Goal: Task Accomplishment & Management: Complete application form

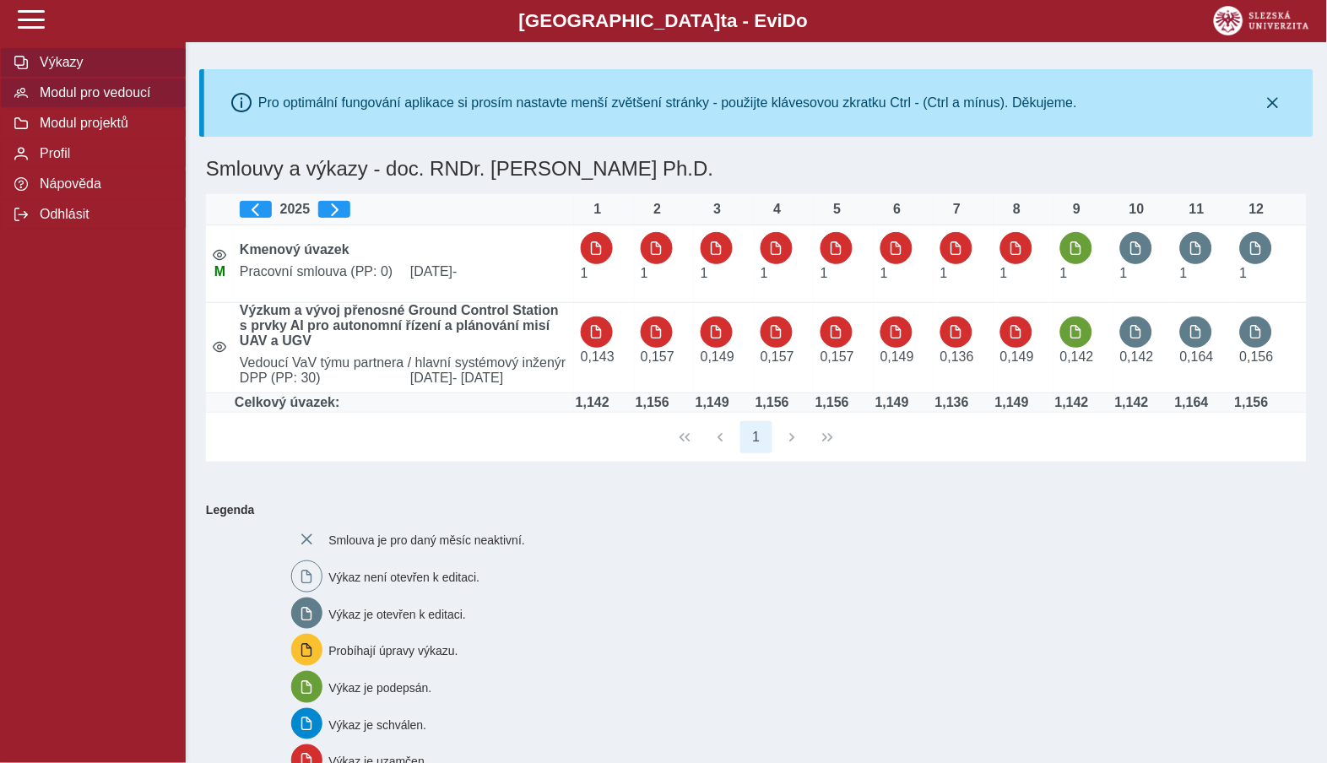
click at [128, 94] on span "Modul pro vedoucí" at bounding box center [103, 92] width 137 height 15
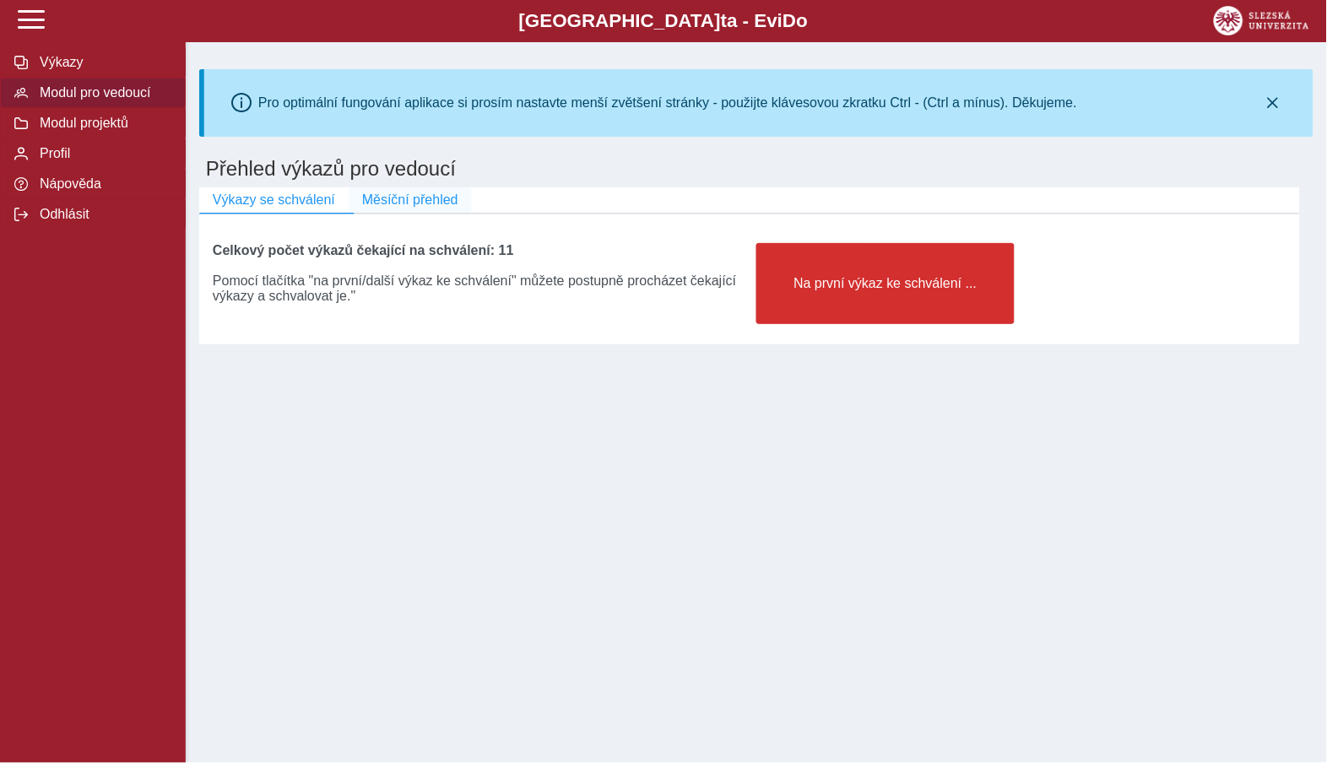
click at [414, 198] on span "Měsíční přehled" at bounding box center [410, 199] width 96 height 15
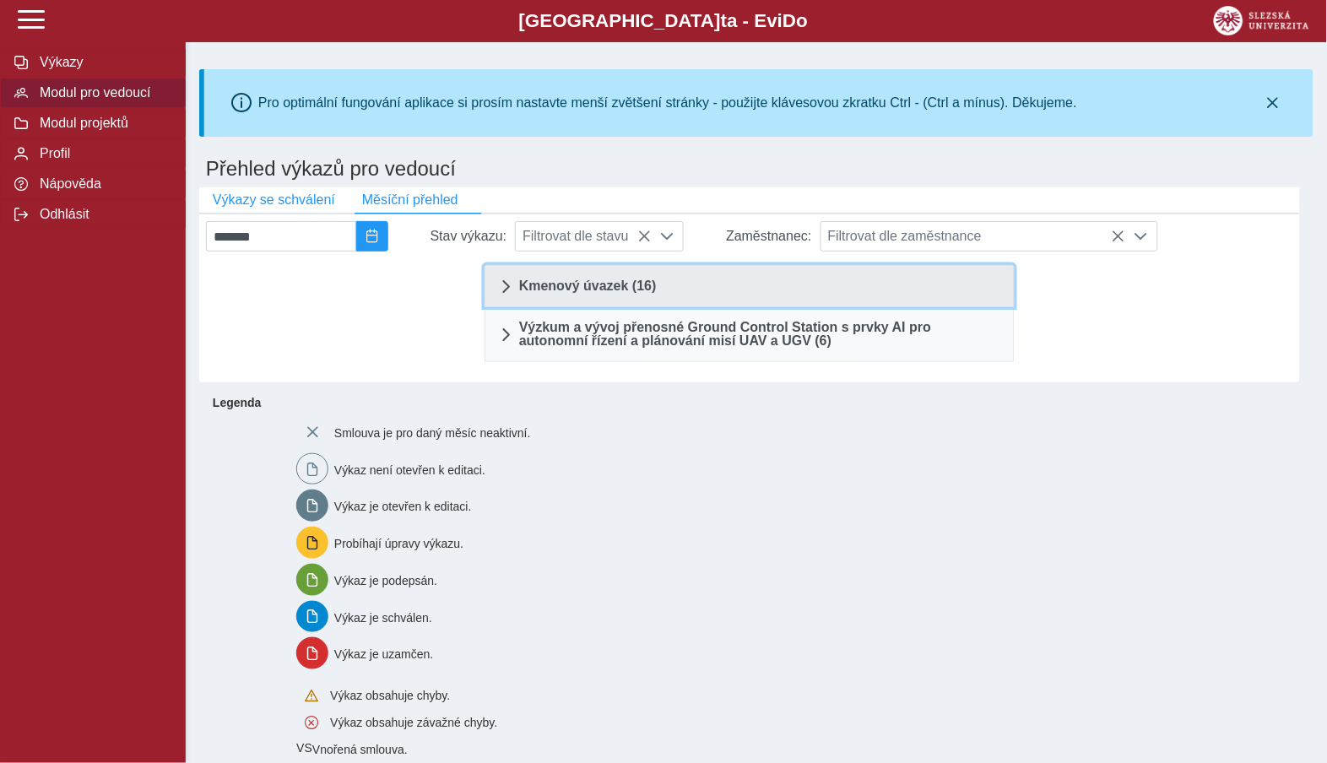
click at [600, 279] on span "Kmenový úvazek (16)" at bounding box center [588, 286] width 138 height 14
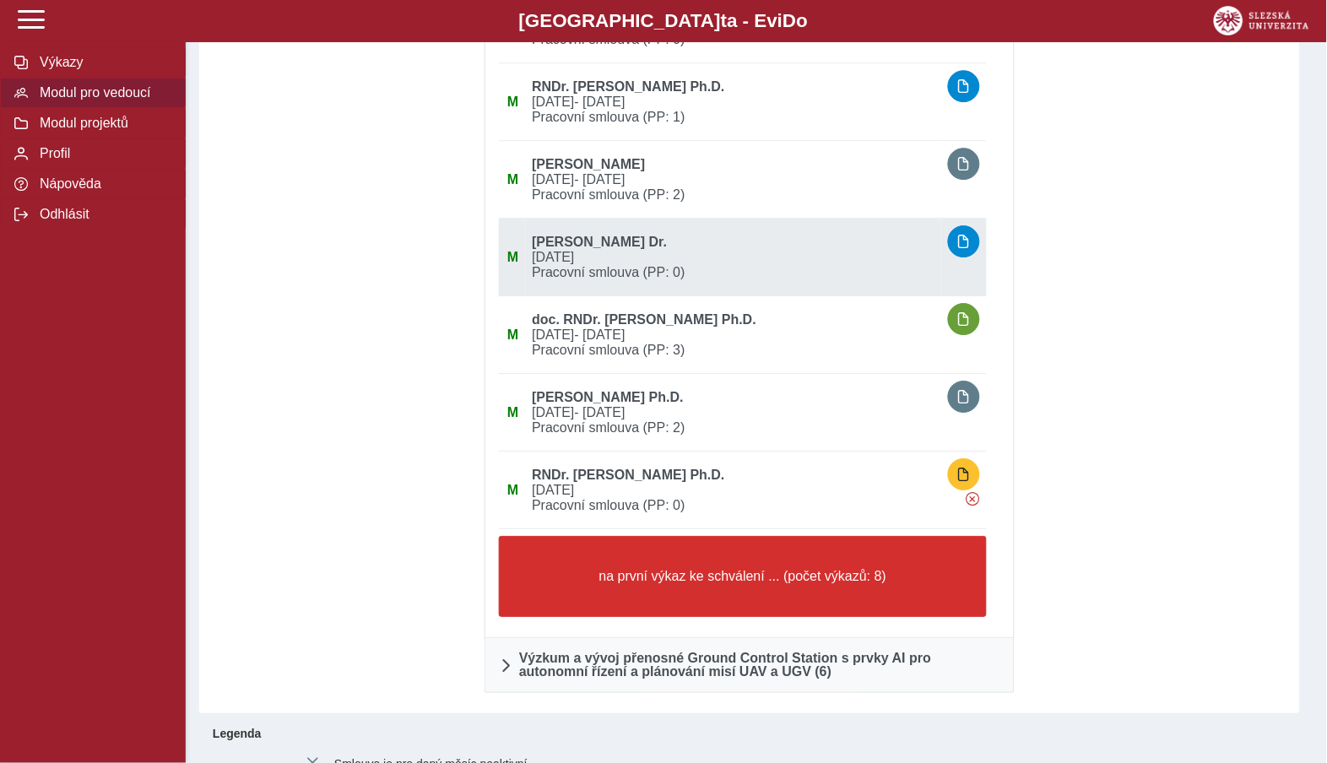
scroll to position [1057, 0]
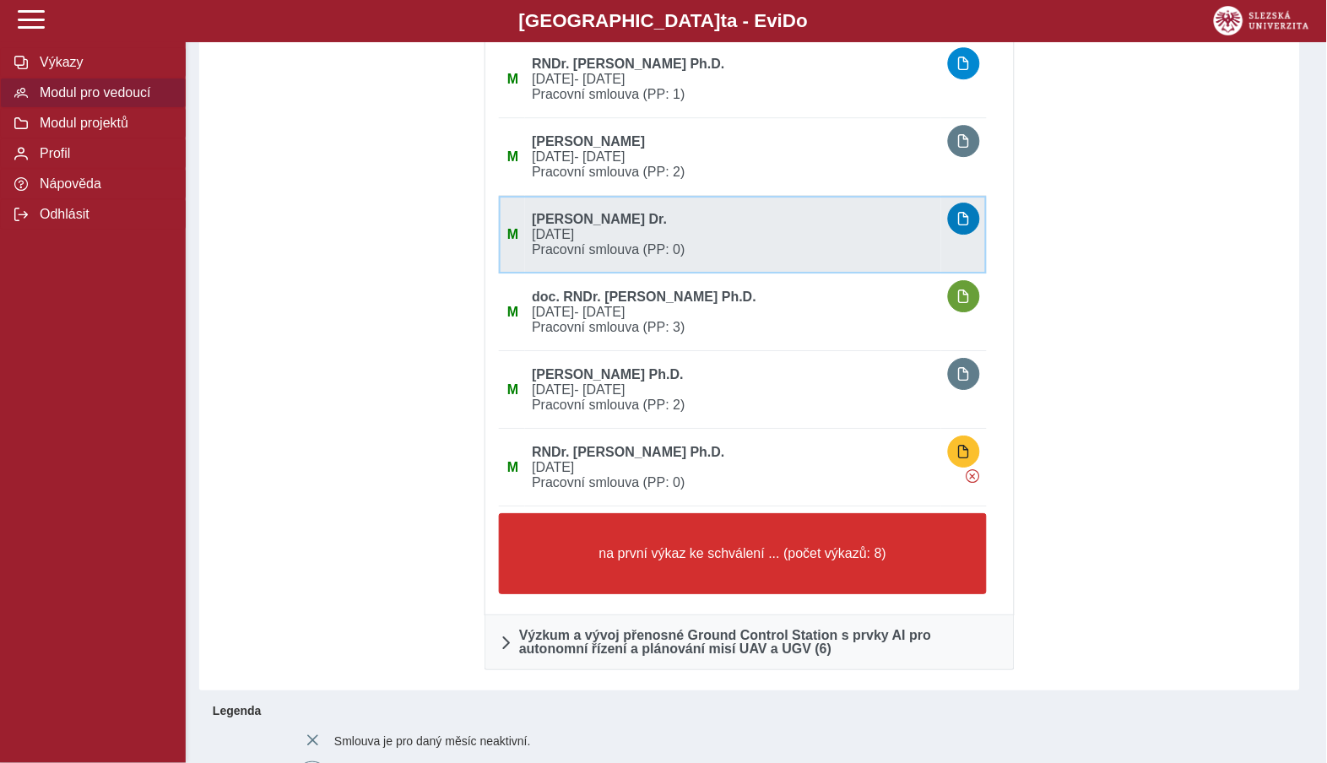
click at [949, 220] on button "button" at bounding box center [964, 219] width 32 height 32
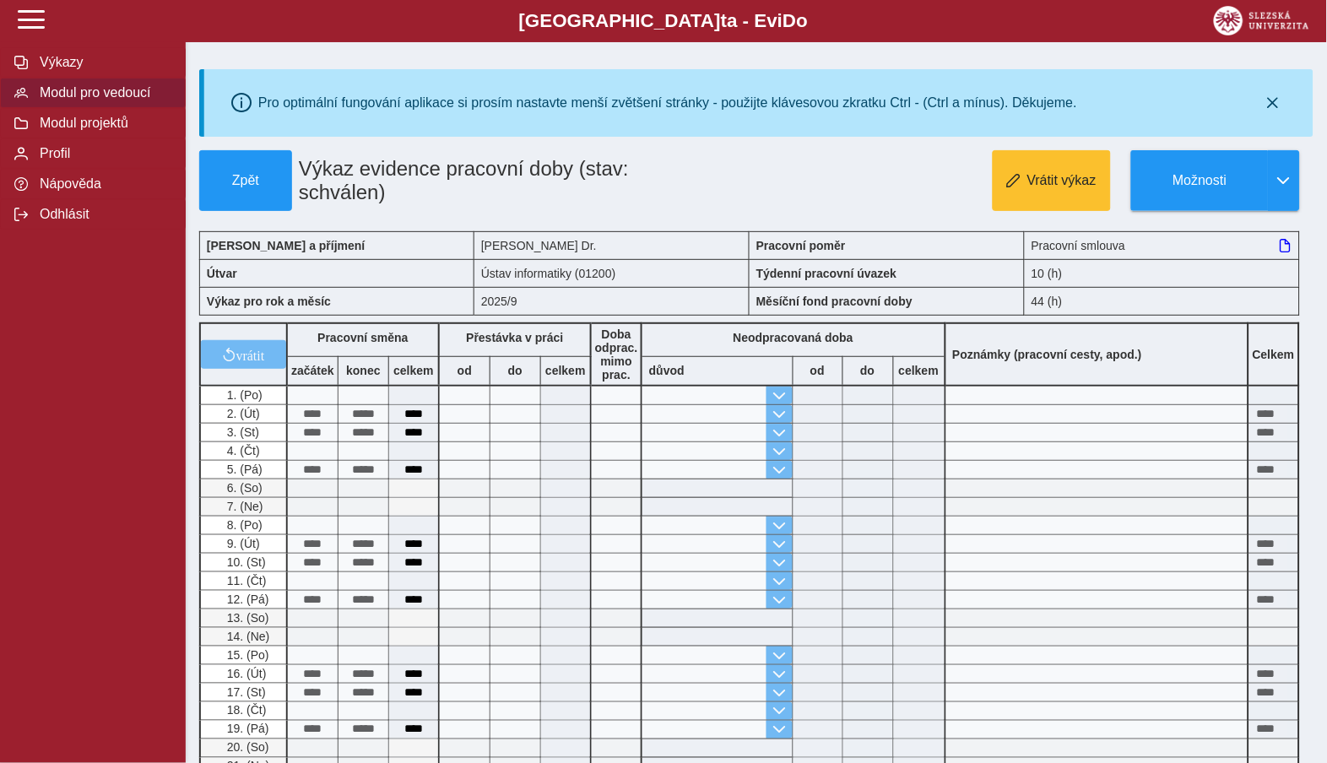
click at [74, 90] on span "Modul pro vedoucí" at bounding box center [103, 92] width 137 height 15
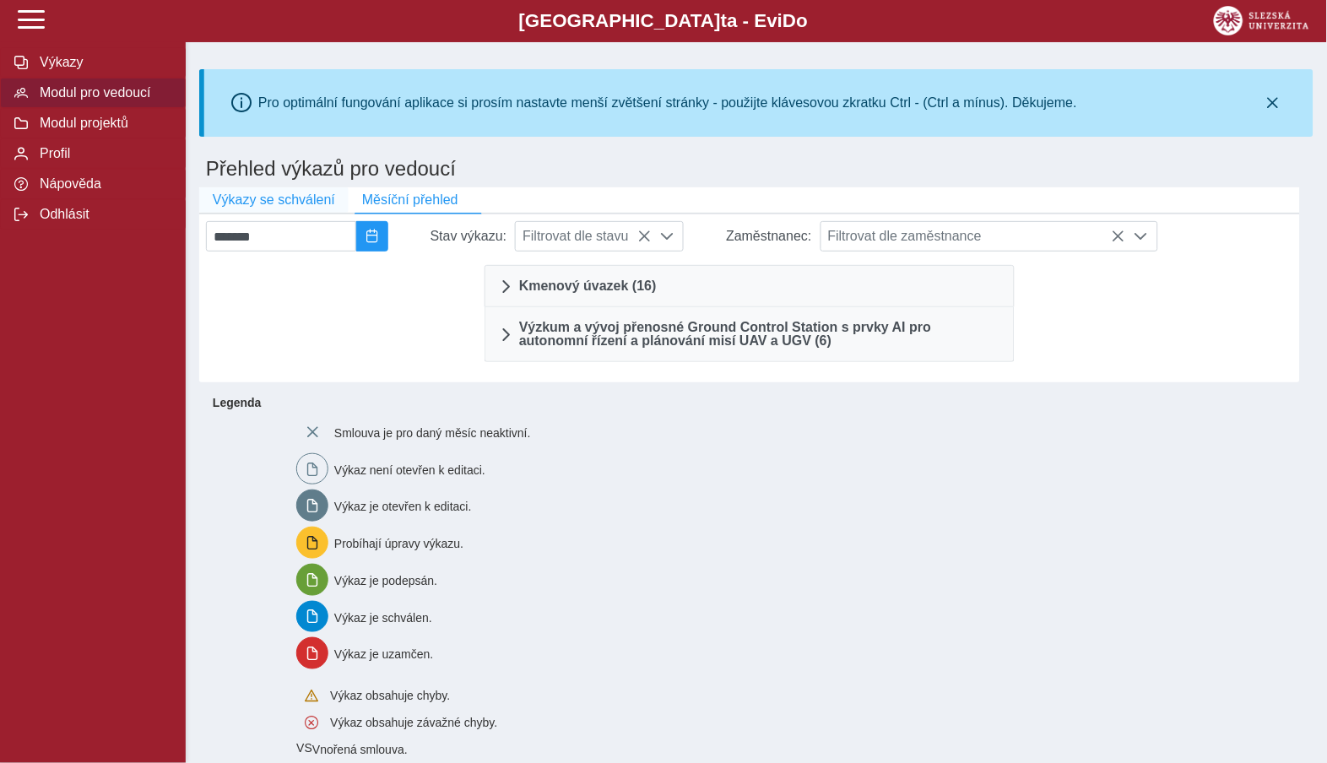
click at [268, 198] on span "Výkazy se schválení" at bounding box center [274, 199] width 122 height 15
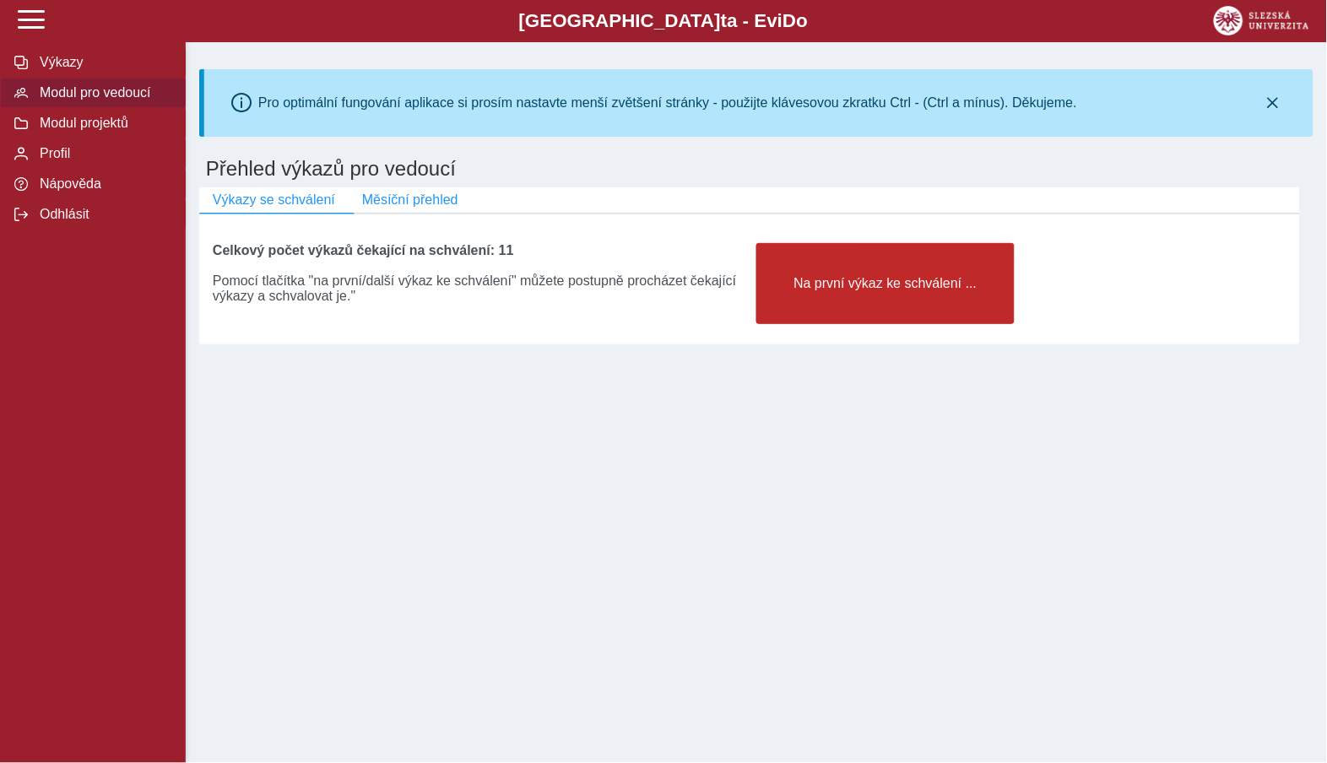
click at [840, 299] on button "Na první výkaz ke schválení ..." at bounding box center [885, 283] width 258 height 81
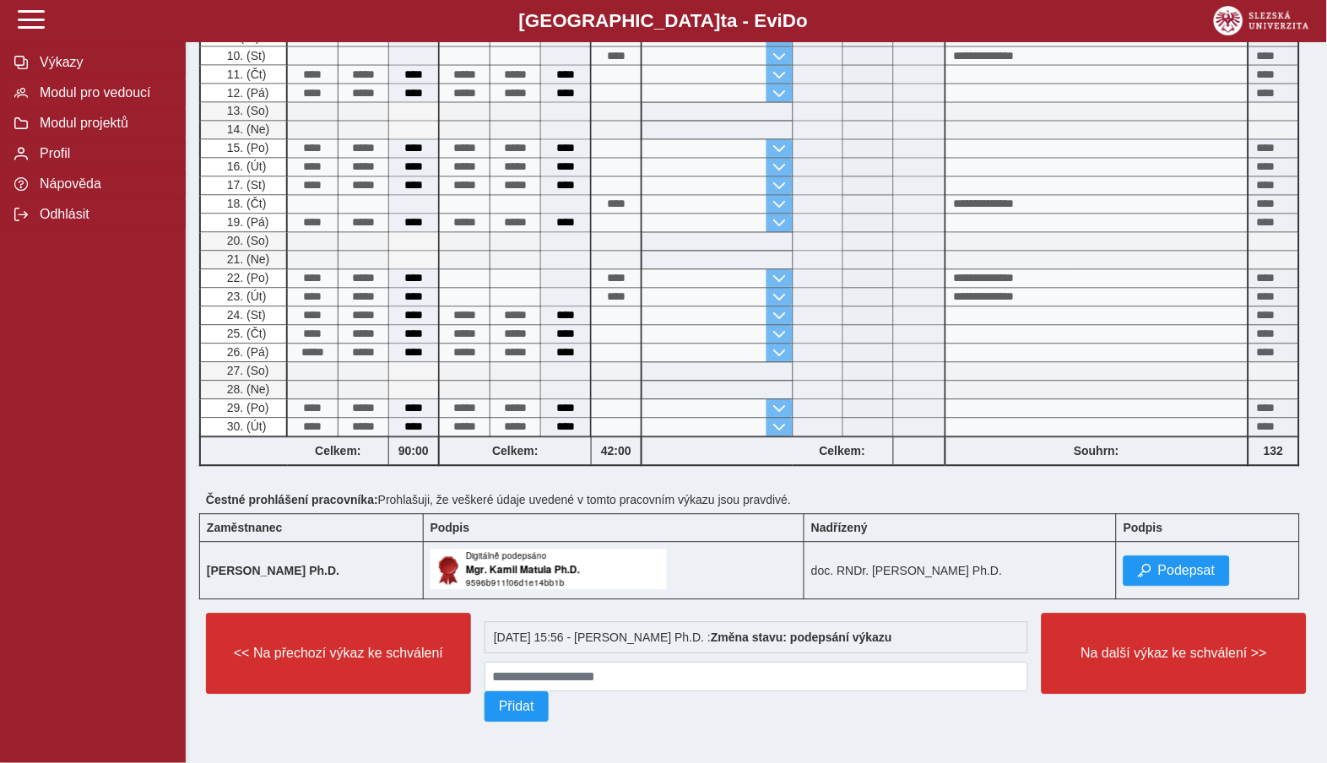
scroll to position [625, 0]
click at [1177, 566] on span "Podepsat" at bounding box center [1186, 571] width 57 height 15
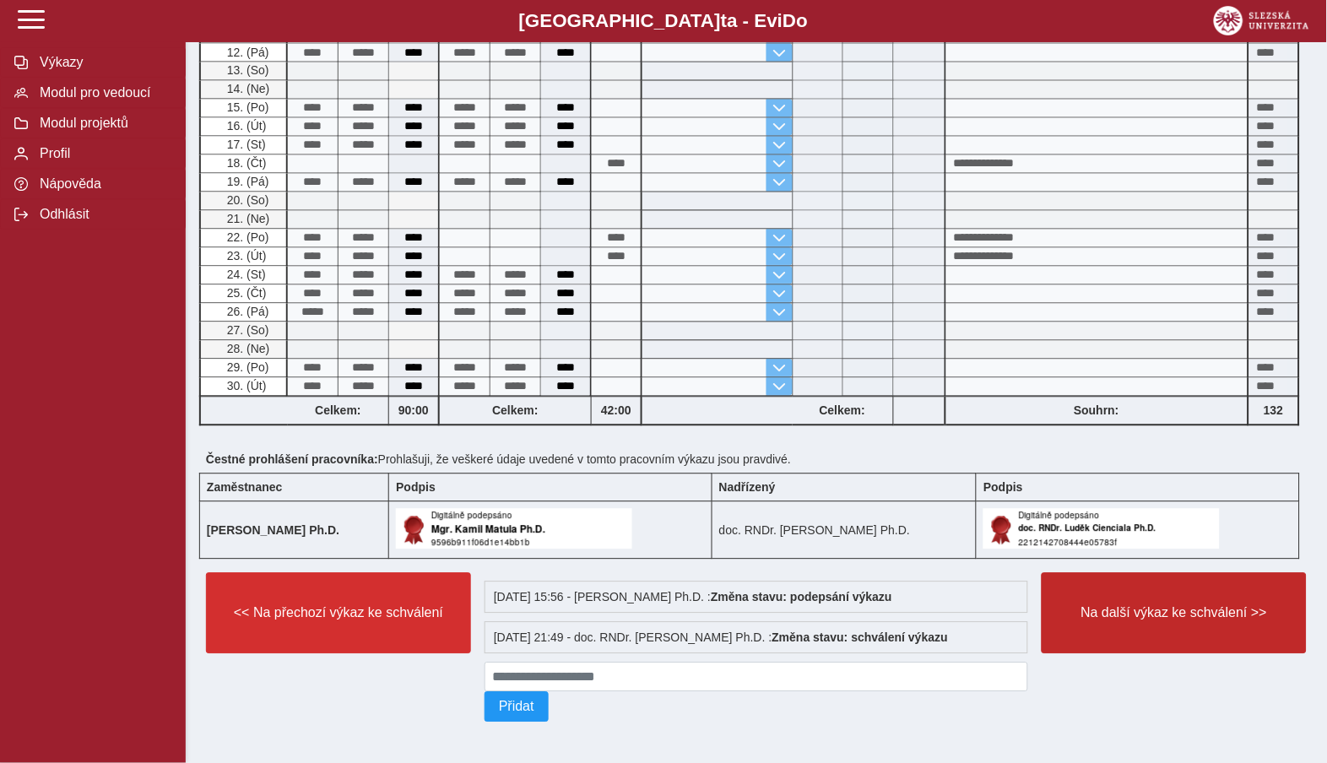
scroll to position [666, 0]
click at [1168, 598] on button "Na další výkaz ke schválení >>" at bounding box center [1174, 613] width 265 height 81
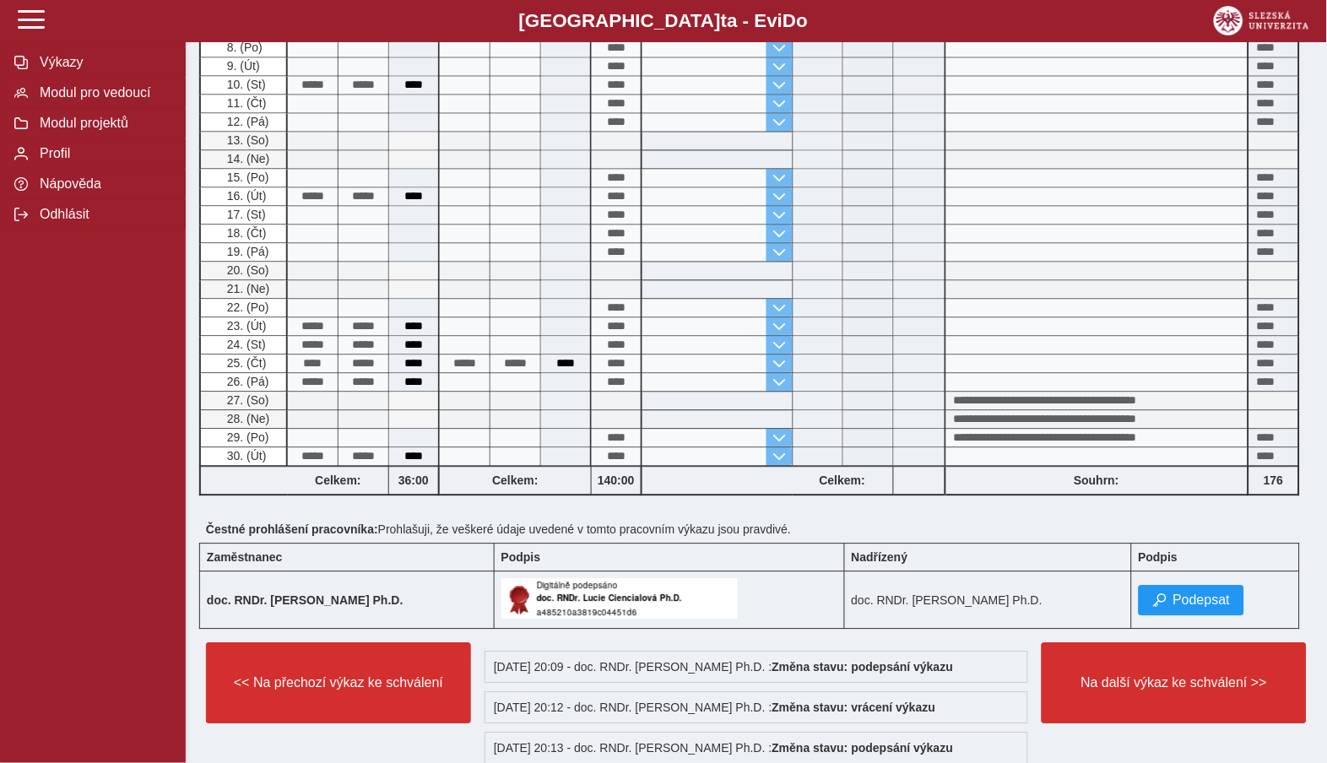
scroll to position [667, 0]
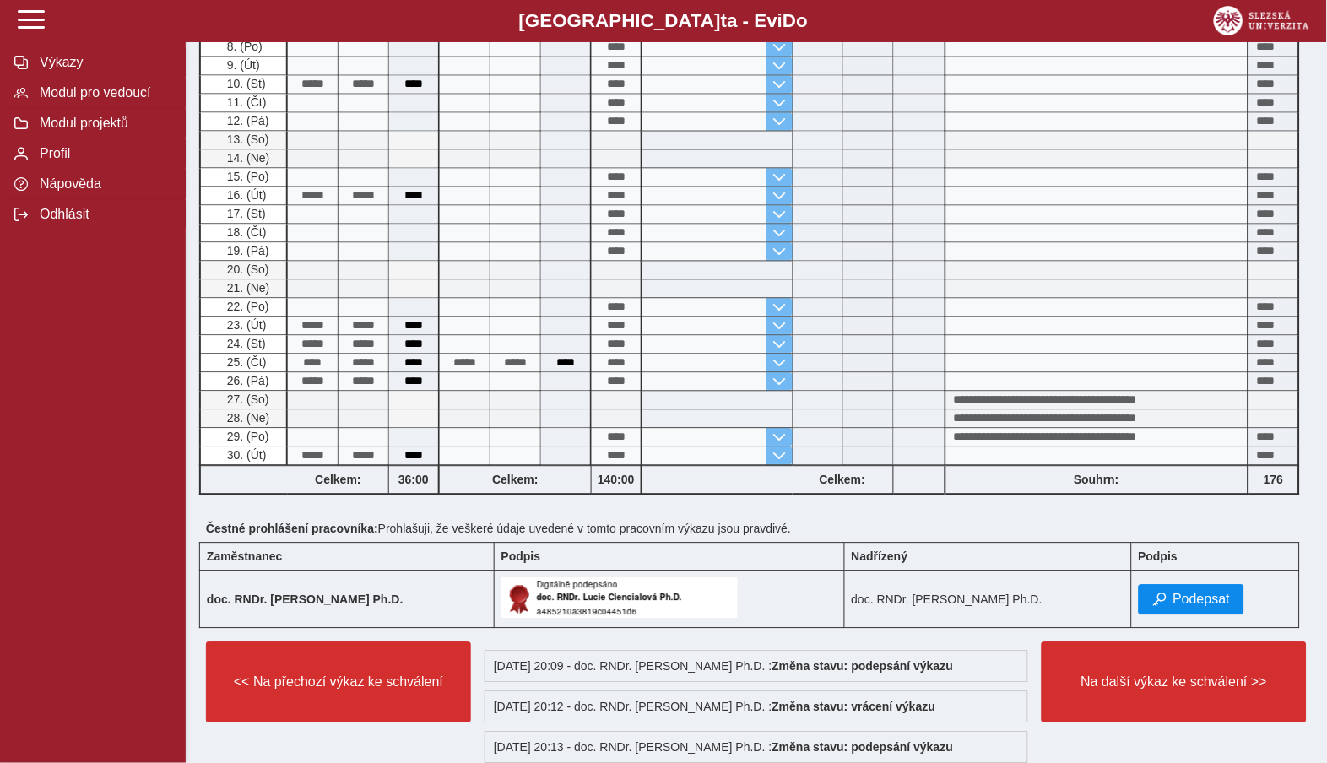
click at [1194, 608] on span "Podepsat" at bounding box center [1201, 600] width 57 height 15
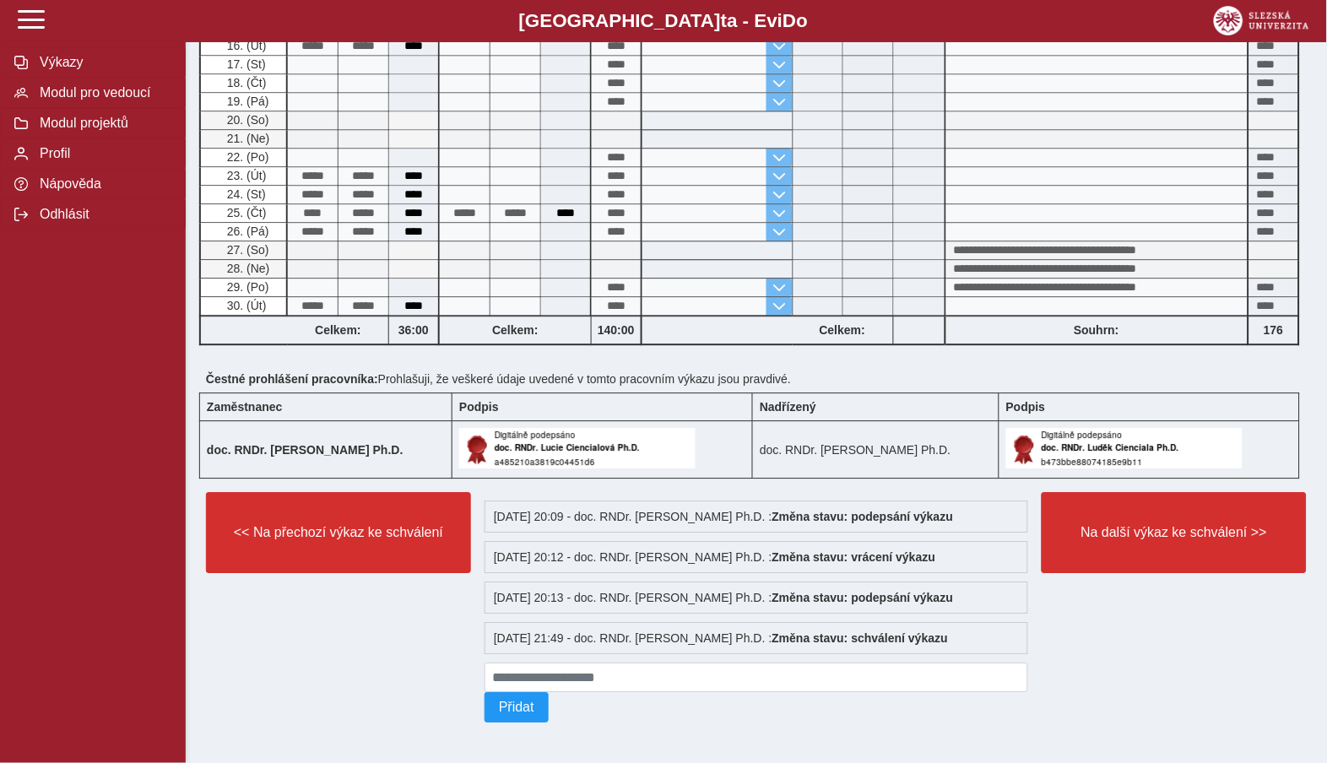
scroll to position [846, 0]
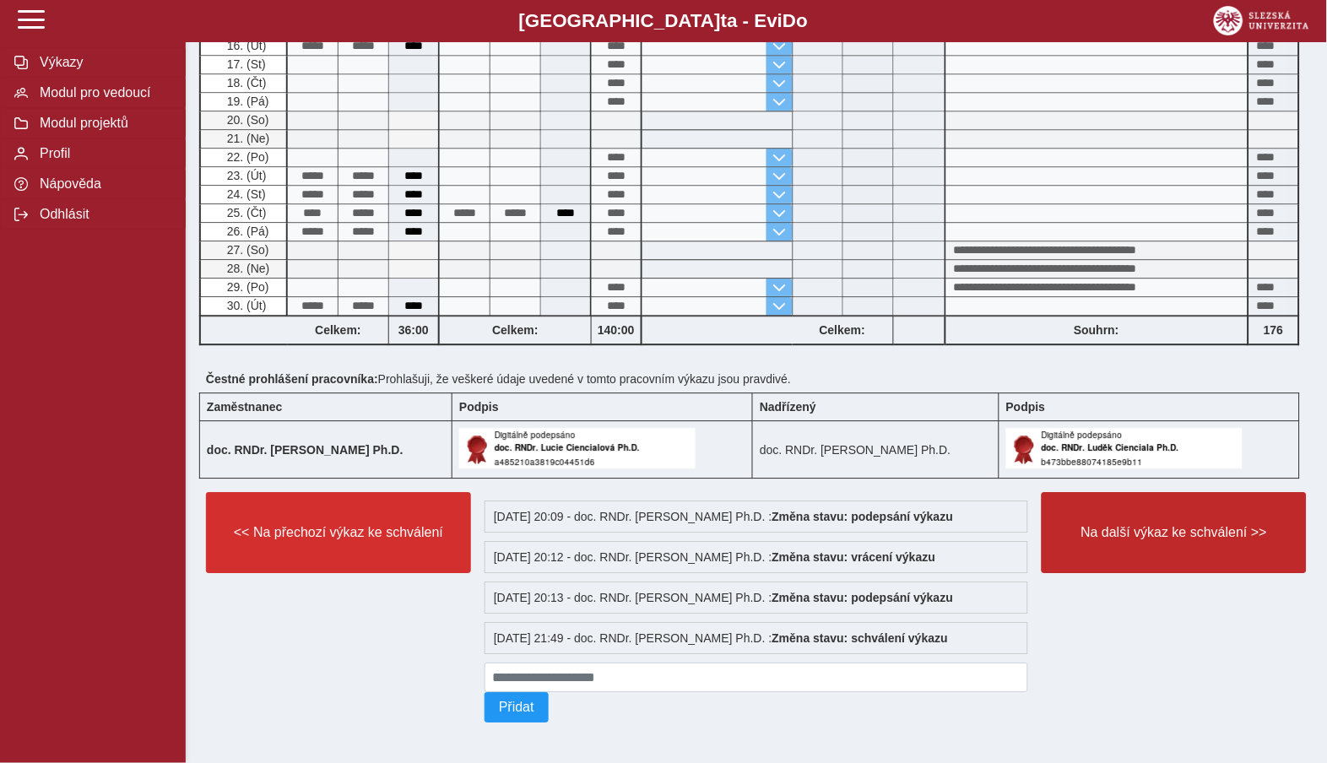
click at [1180, 531] on button "Na další výkaz ke schválení >>" at bounding box center [1174, 532] width 265 height 81
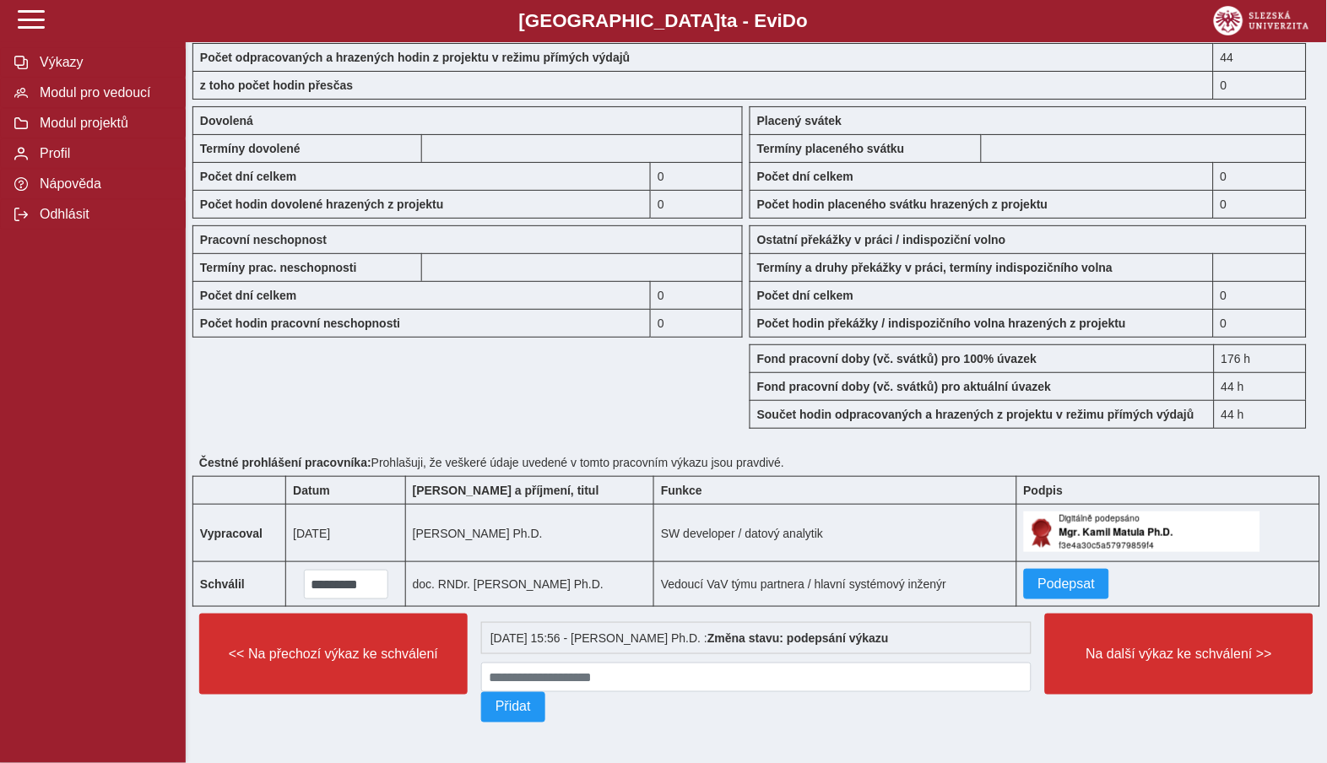
scroll to position [1459, 0]
click at [1085, 577] on span "Podepsat" at bounding box center [1066, 584] width 57 height 15
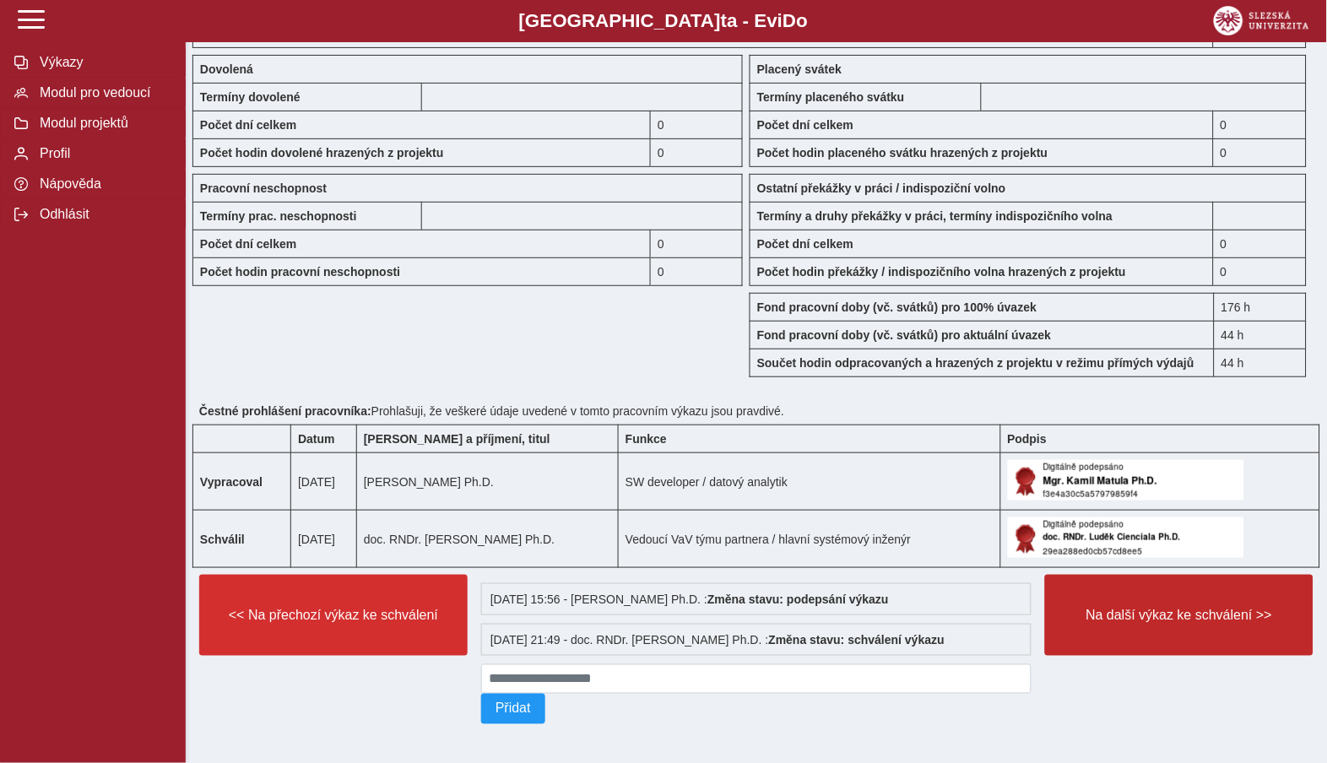
click at [1168, 651] on button "Na další výkaz ke schválení >>" at bounding box center [1179, 615] width 268 height 81
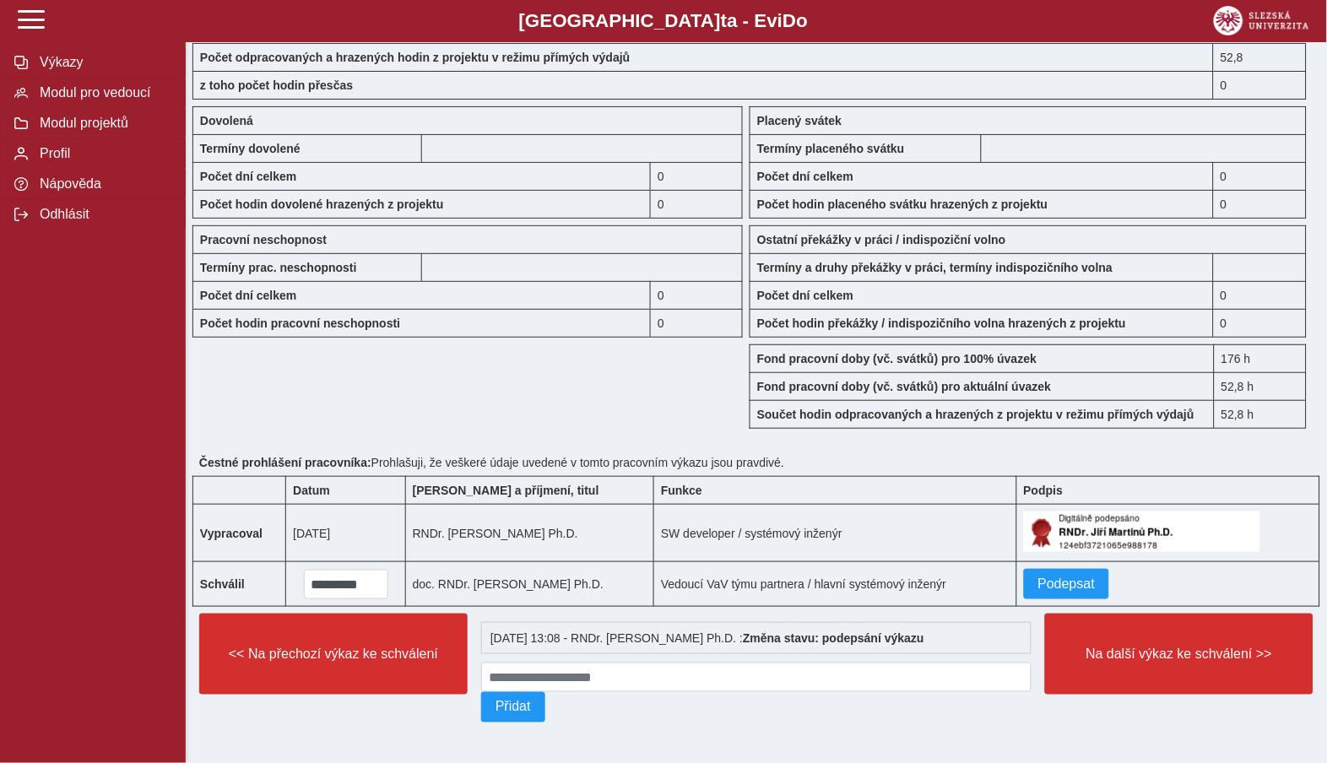
scroll to position [1459, 0]
click at [1053, 577] on span "Podepsat" at bounding box center [1066, 584] width 57 height 15
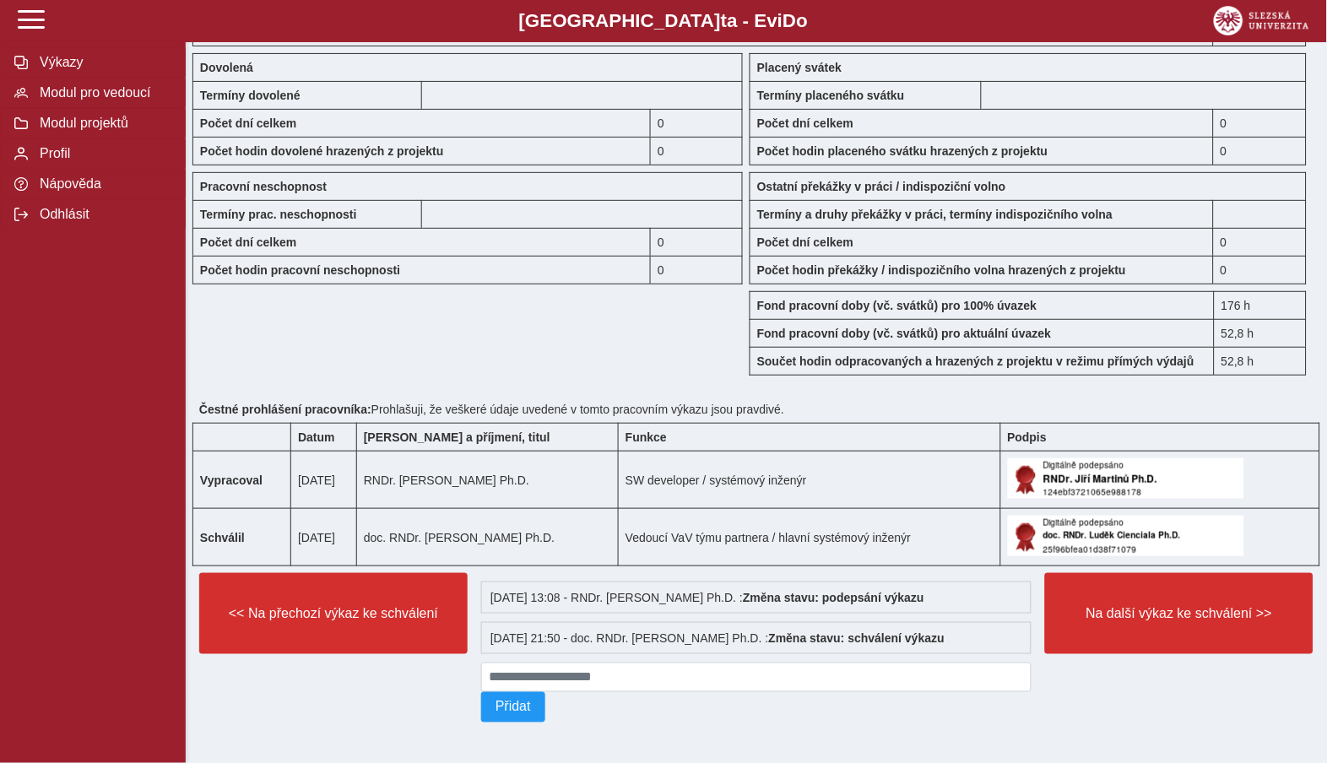
scroll to position [1514, 0]
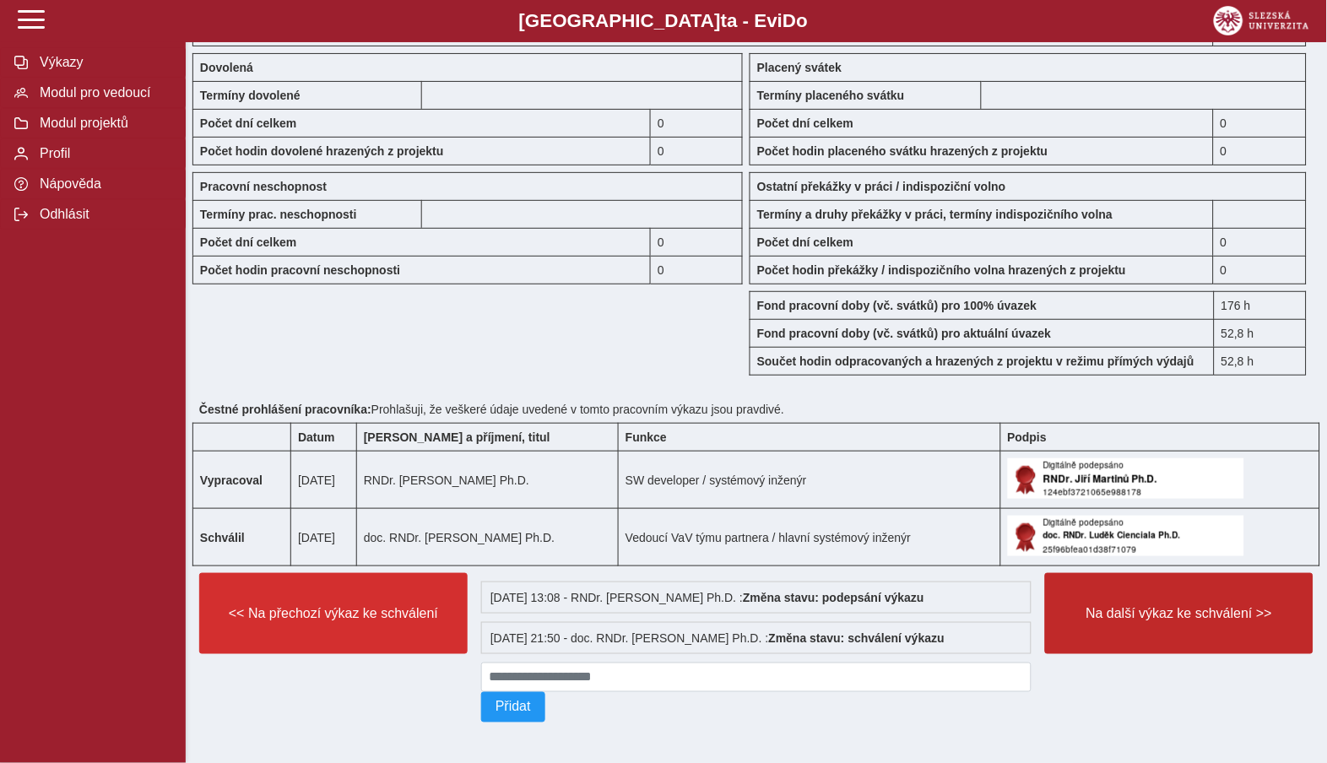
click at [1113, 607] on span "Na další výkaz ke schválení >>" at bounding box center [1179, 613] width 240 height 15
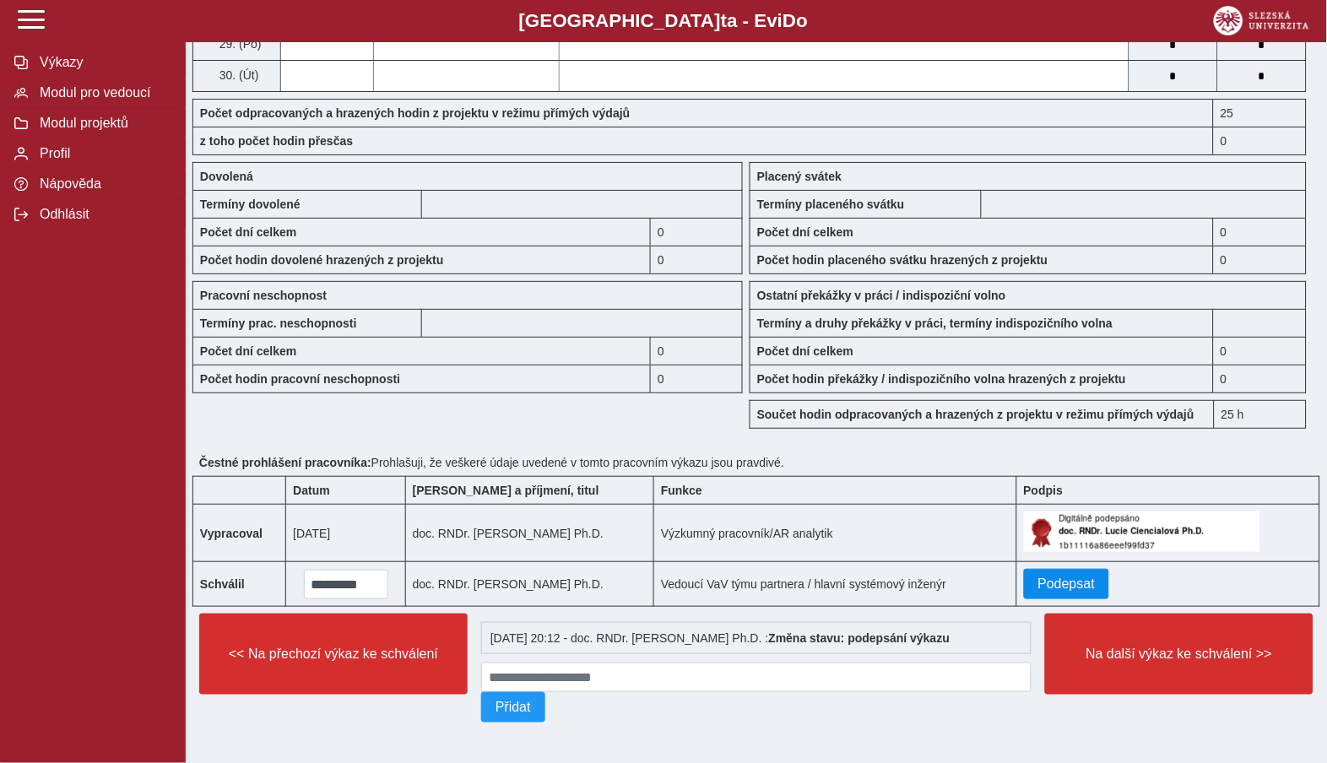
scroll to position [1400, 0]
click at [1054, 577] on span "Podepsat" at bounding box center [1066, 584] width 57 height 15
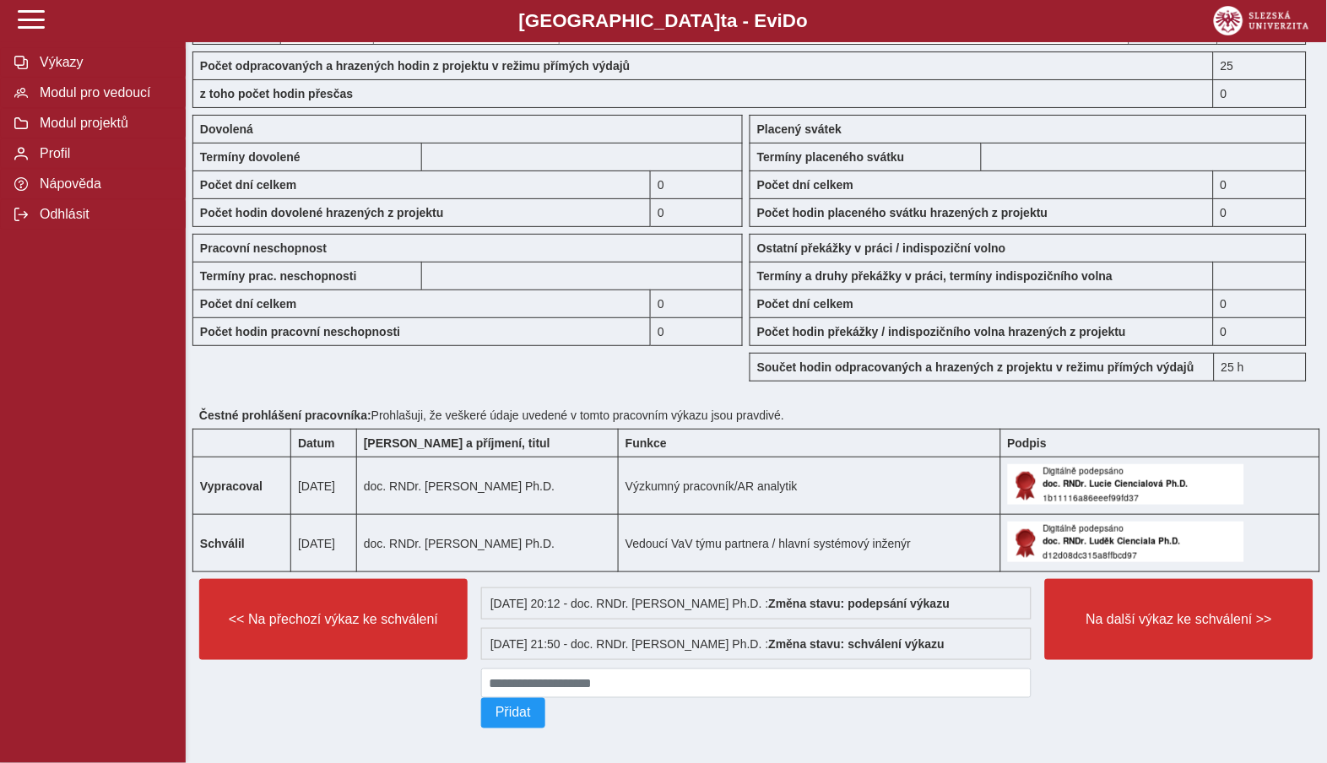
scroll to position [1425, 0]
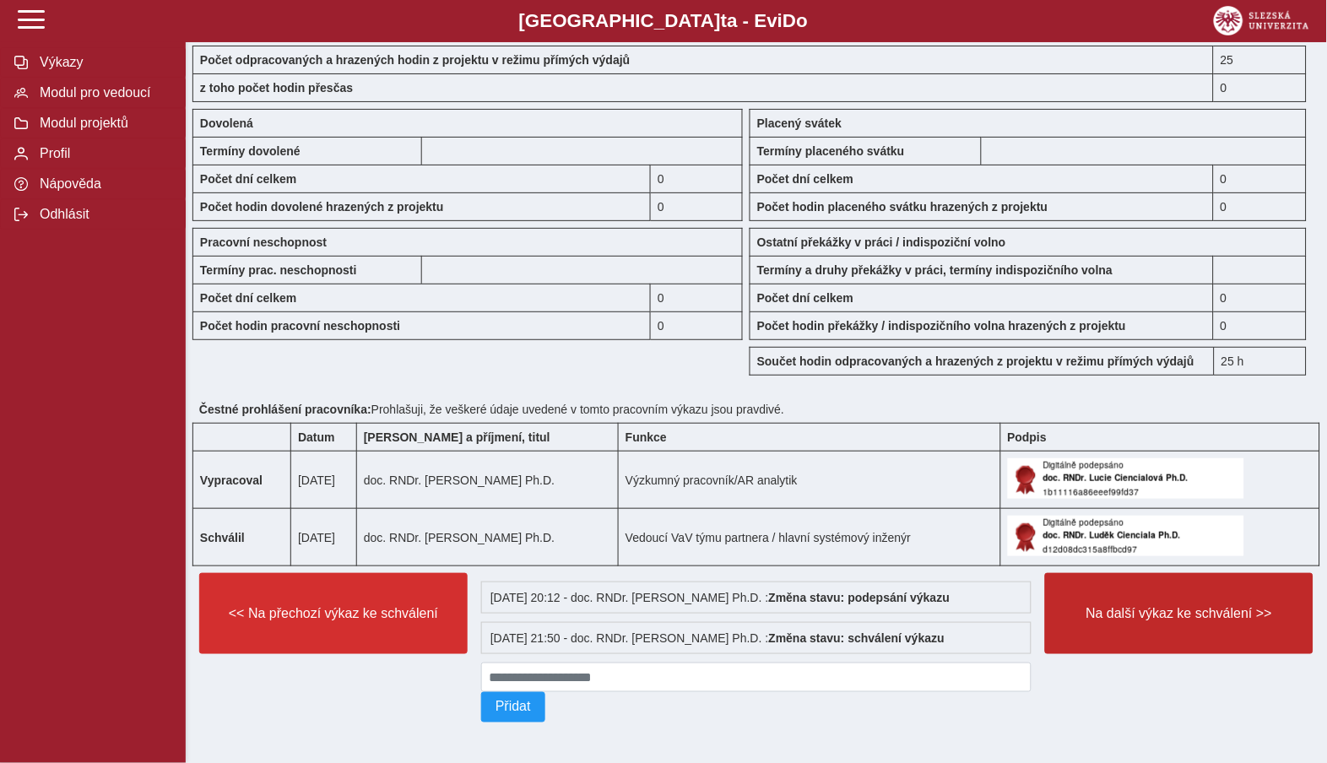
click at [1172, 621] on span "Na další výkaz ke schválení >>" at bounding box center [1179, 613] width 240 height 15
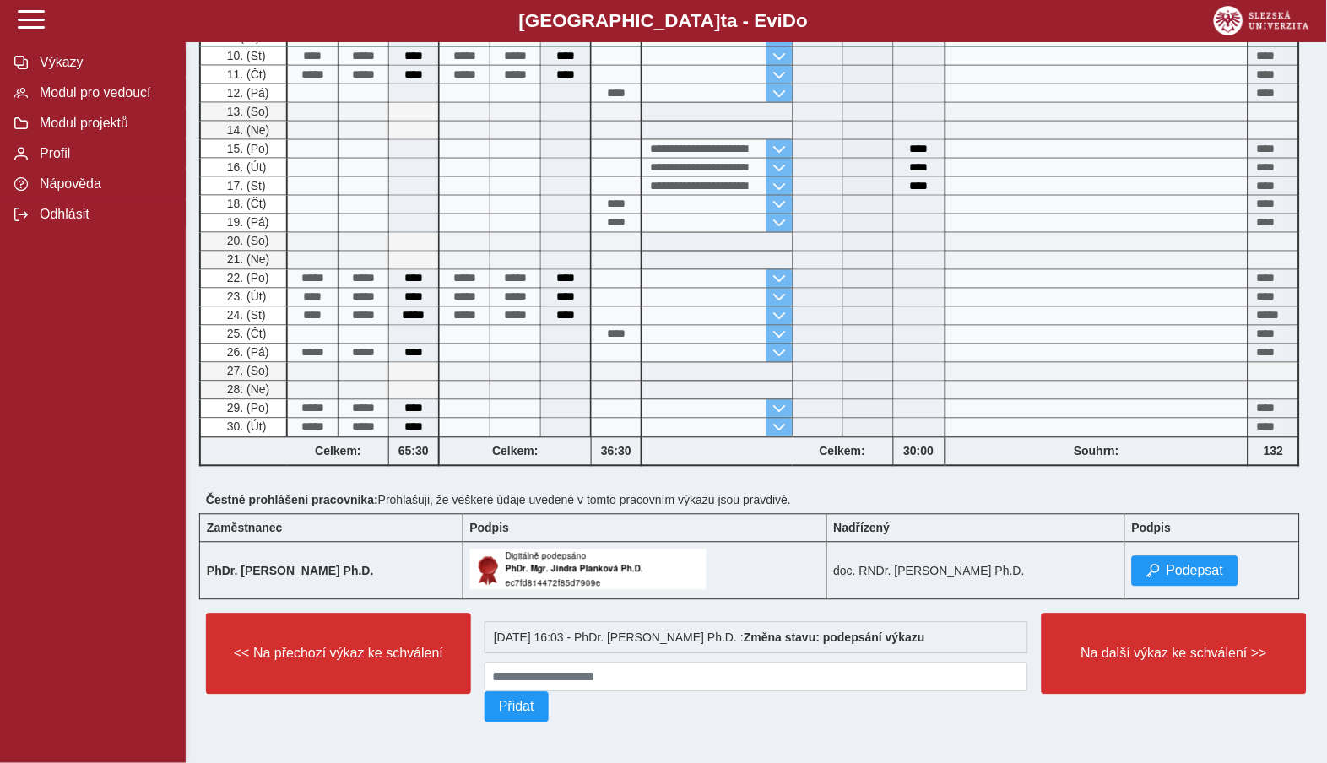
scroll to position [530, 0]
click at [1174, 566] on span "Podepsat" at bounding box center [1195, 571] width 57 height 15
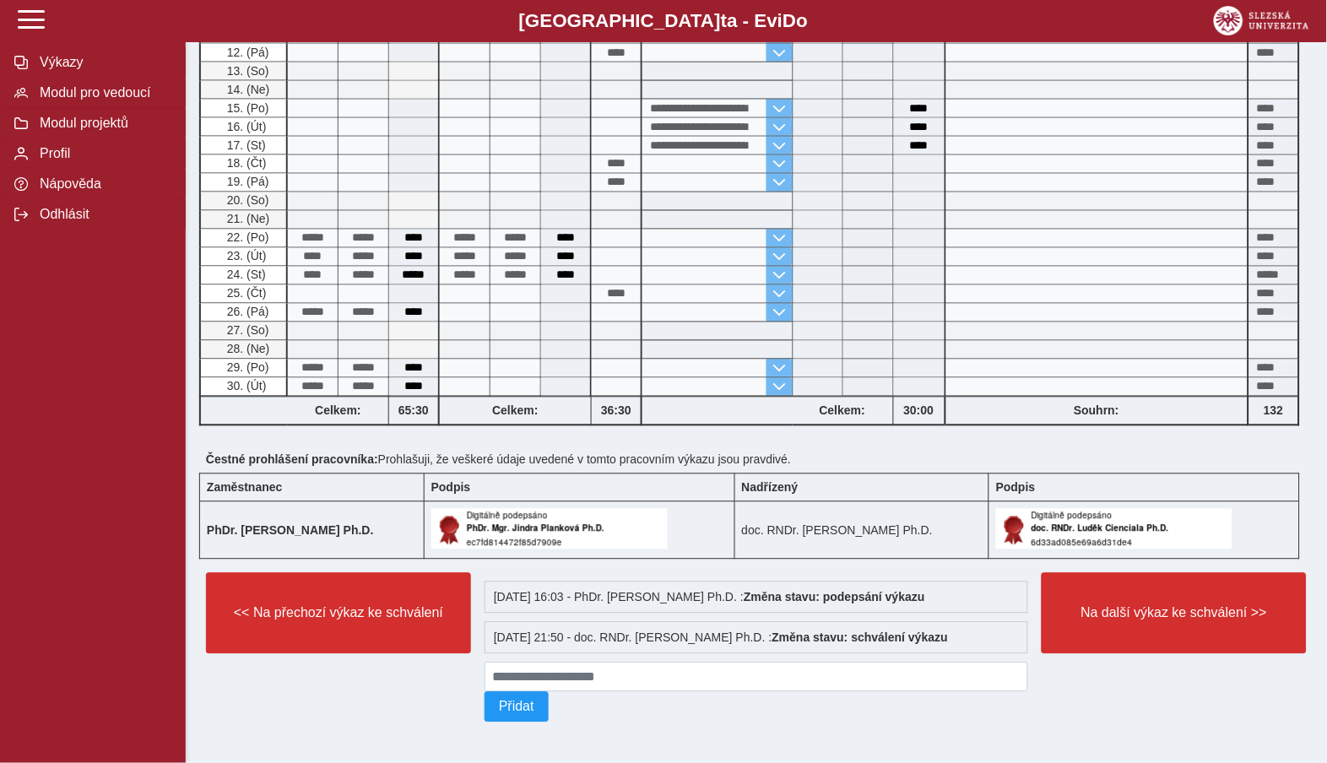
scroll to position [571, 0]
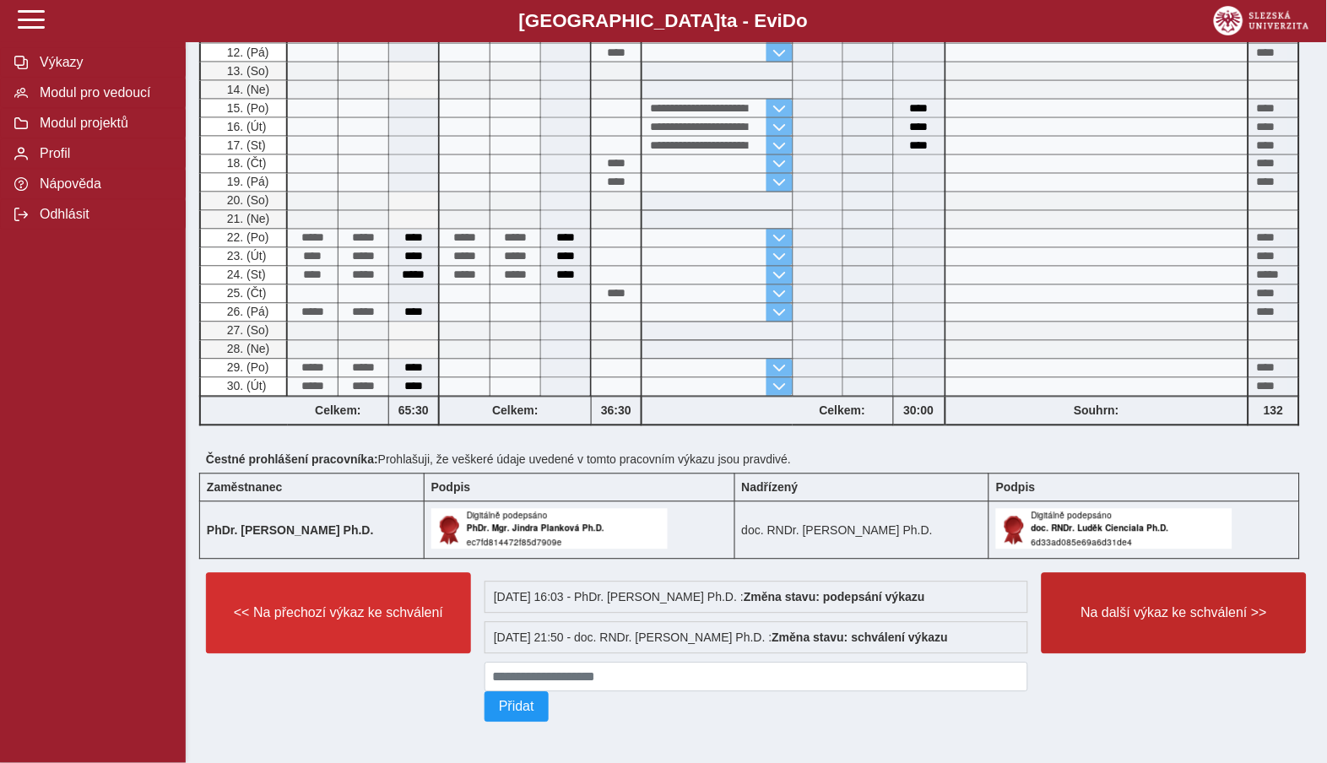
click at [1130, 611] on span "Na další výkaz ke schválení >>" at bounding box center [1174, 613] width 236 height 15
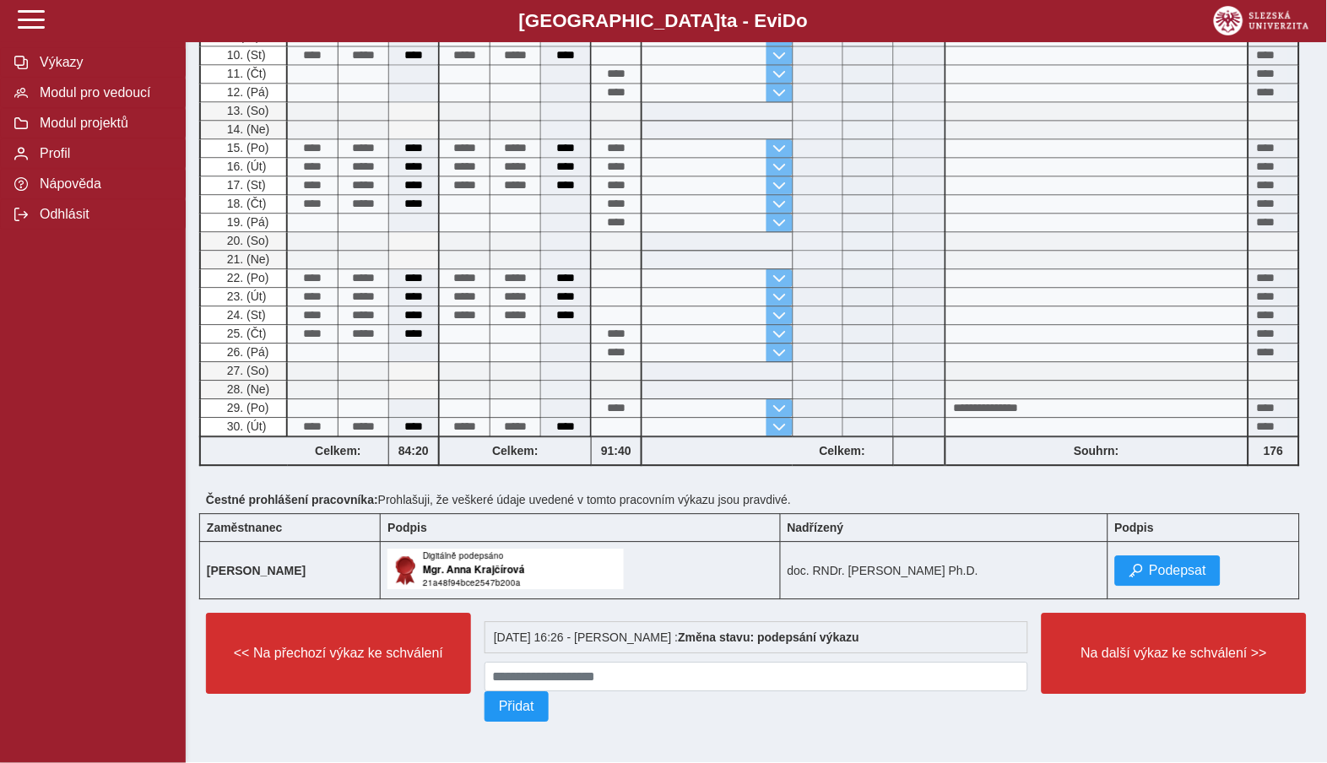
scroll to position [718, 0]
click at [1181, 564] on span "Podepsat" at bounding box center [1178, 571] width 57 height 15
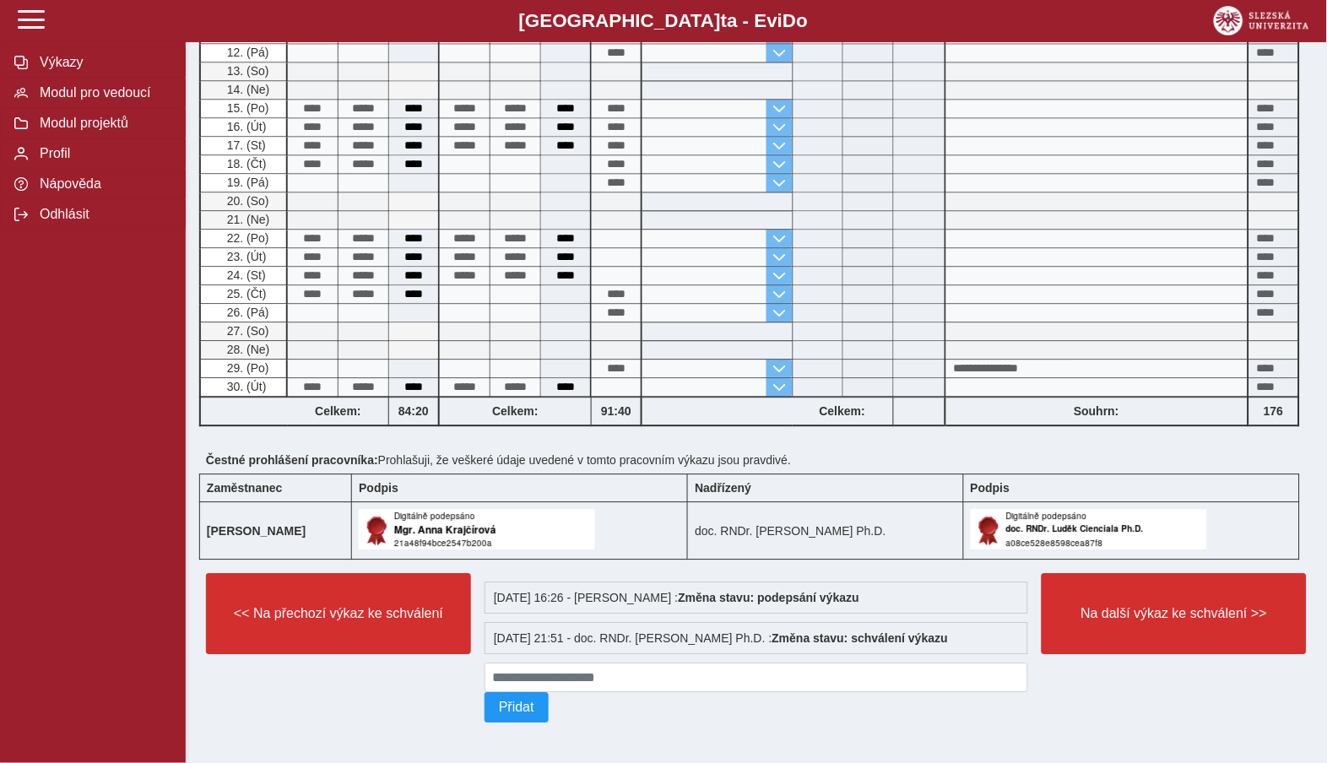
scroll to position [761, 0]
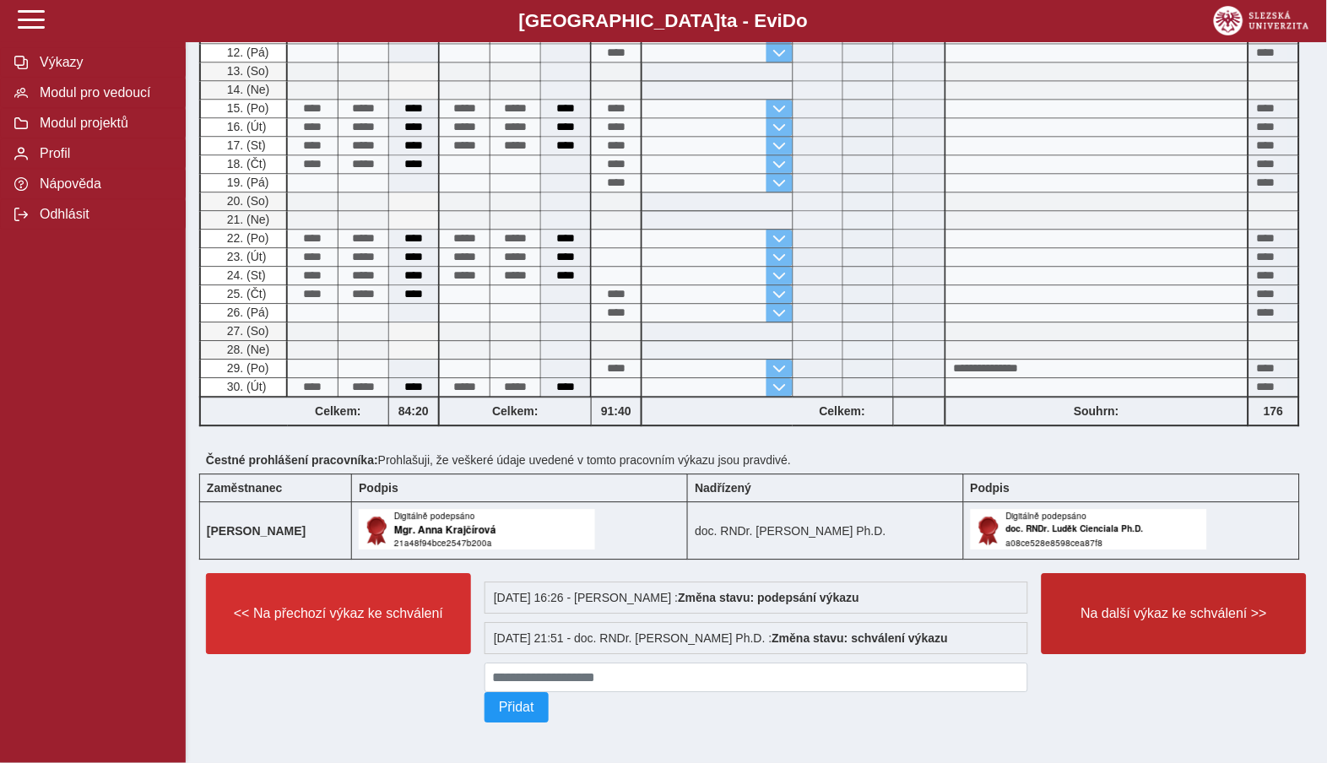
click at [1154, 615] on span "Na další výkaz ke schválení >>" at bounding box center [1174, 613] width 236 height 15
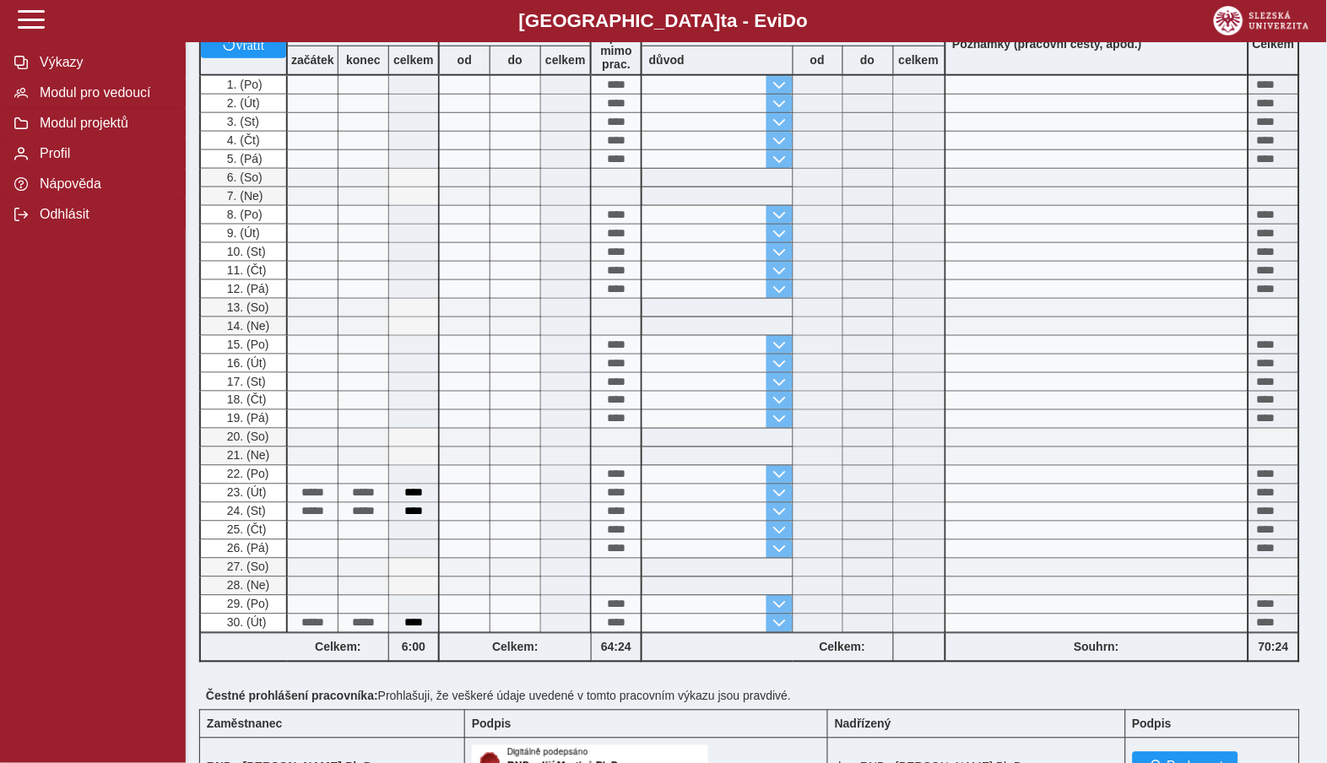
scroll to position [389, 0]
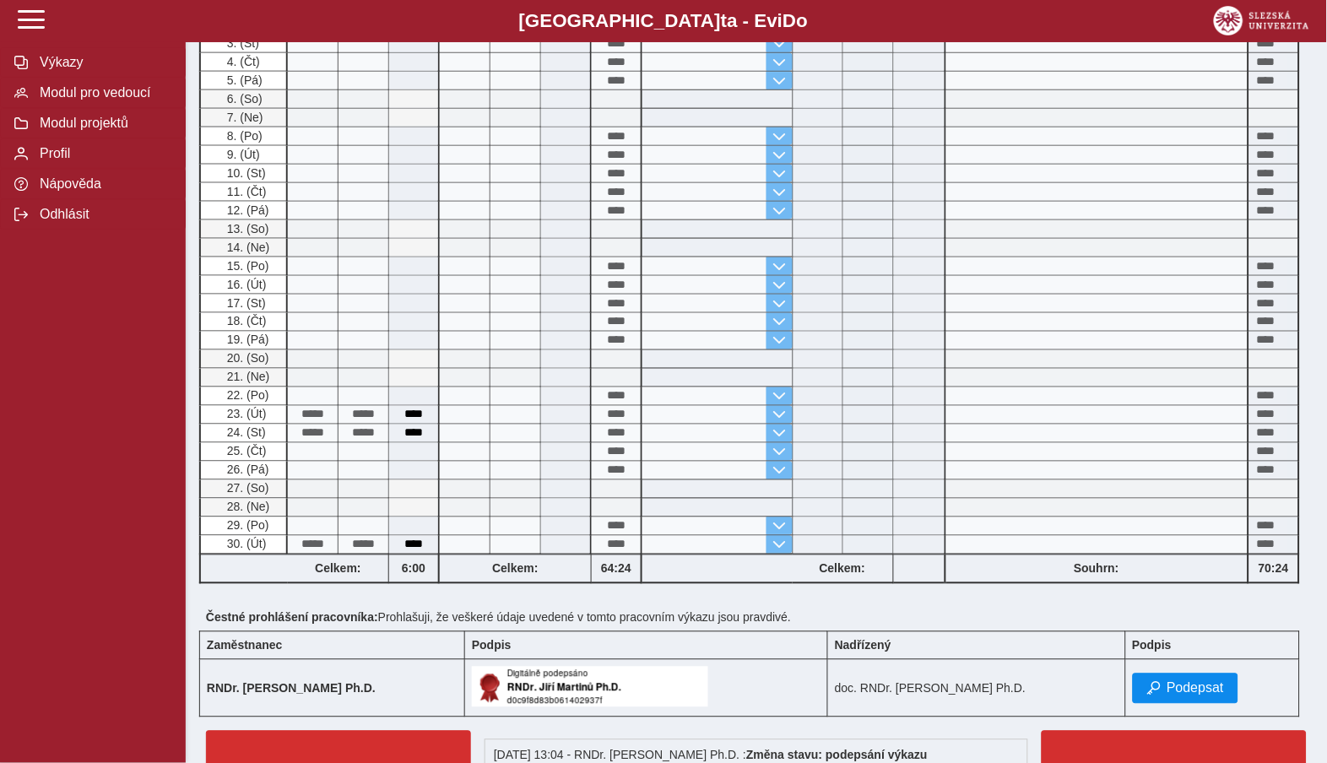
click at [1186, 696] on span "Podepsat" at bounding box center [1195, 688] width 57 height 15
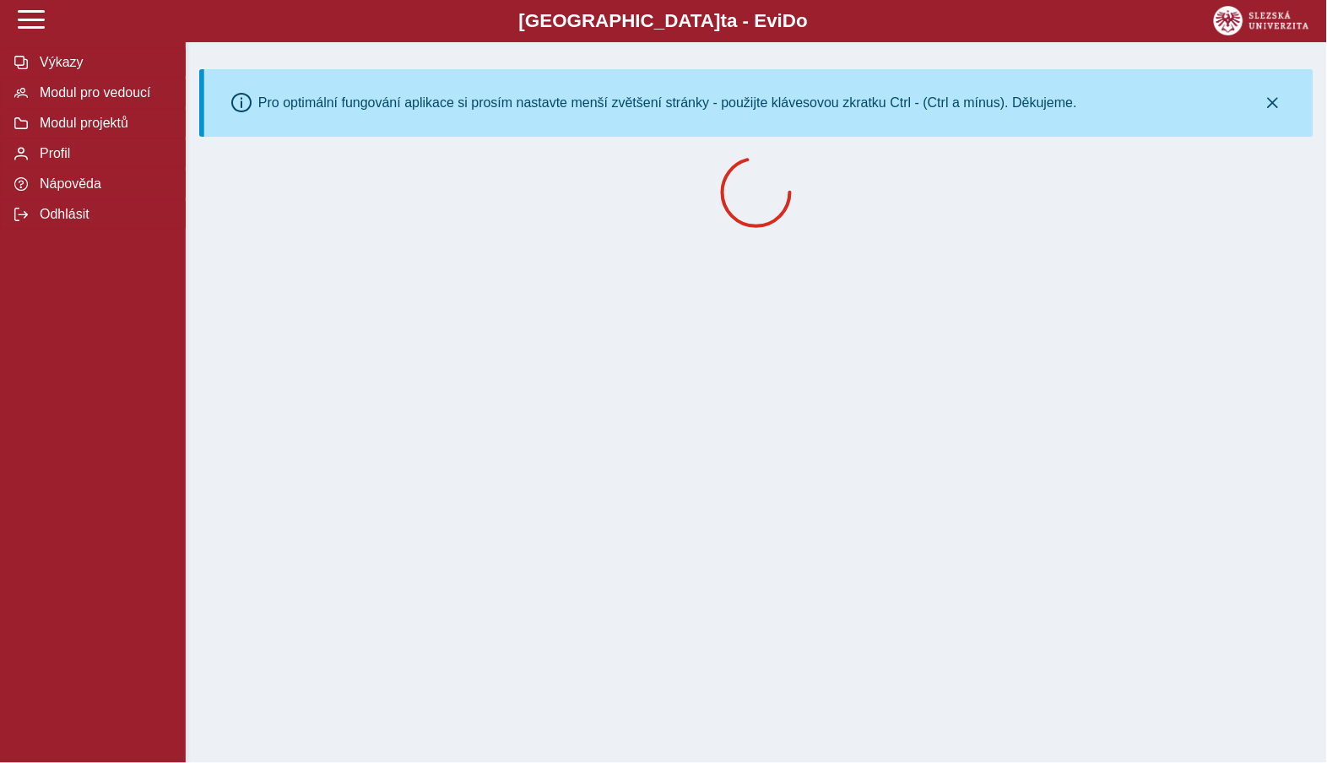
scroll to position [530, 0]
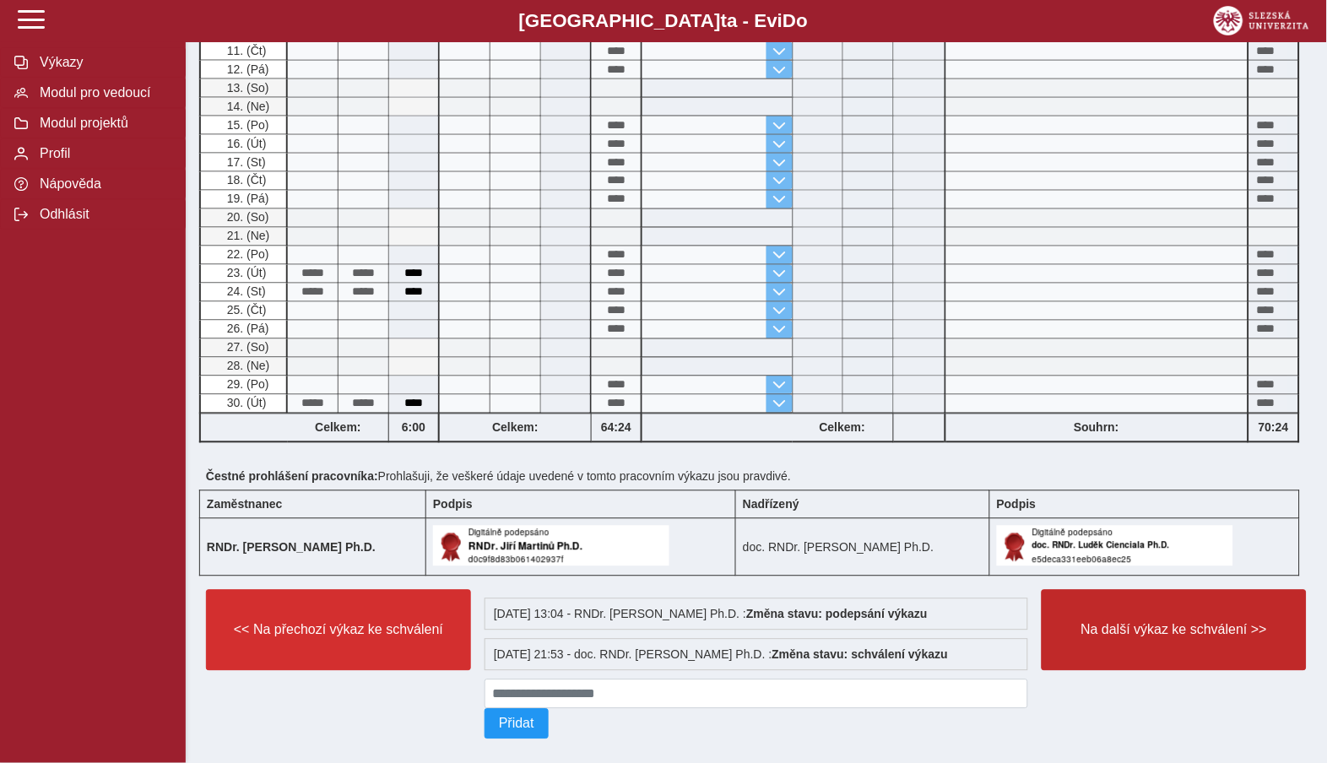
click at [1120, 638] on span "Na další výkaz ke schválení >>" at bounding box center [1174, 630] width 236 height 15
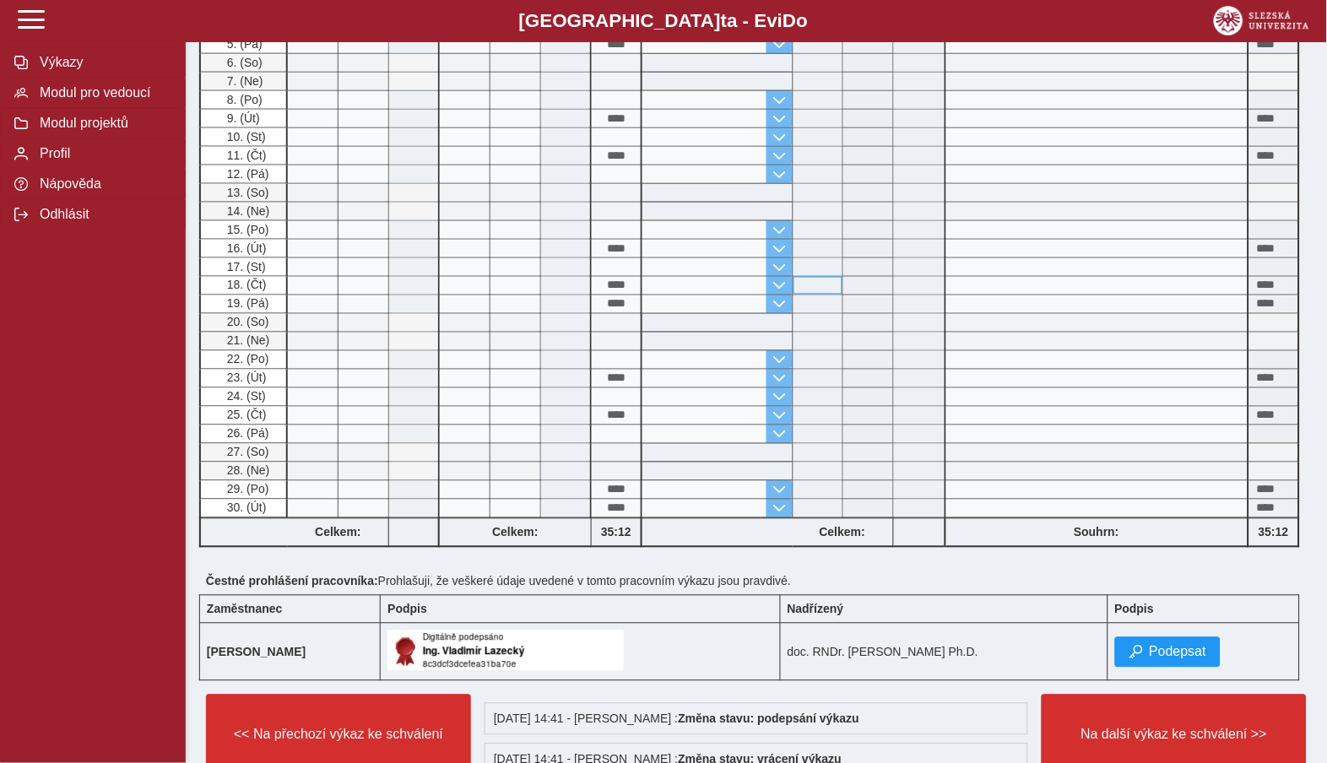
scroll to position [430, 0]
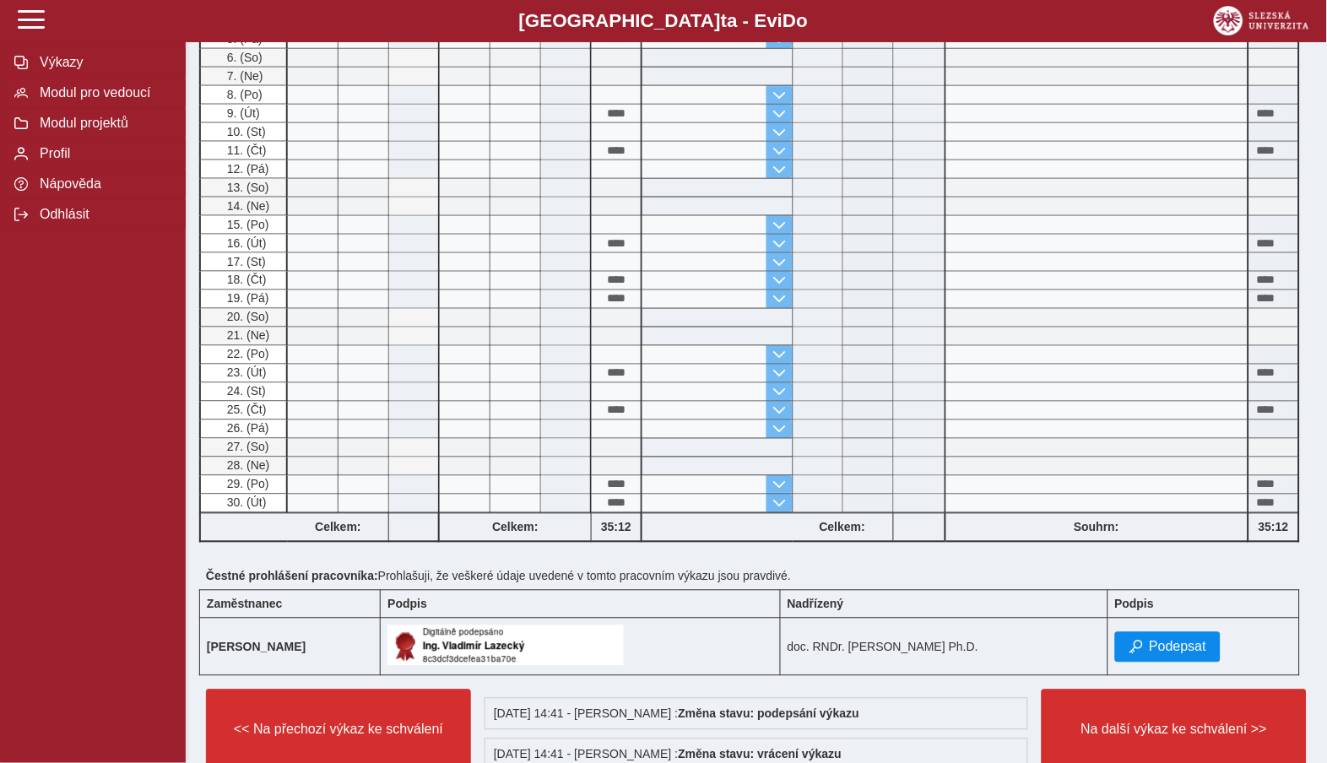
click at [1163, 655] on span "Podepsat" at bounding box center [1178, 647] width 57 height 15
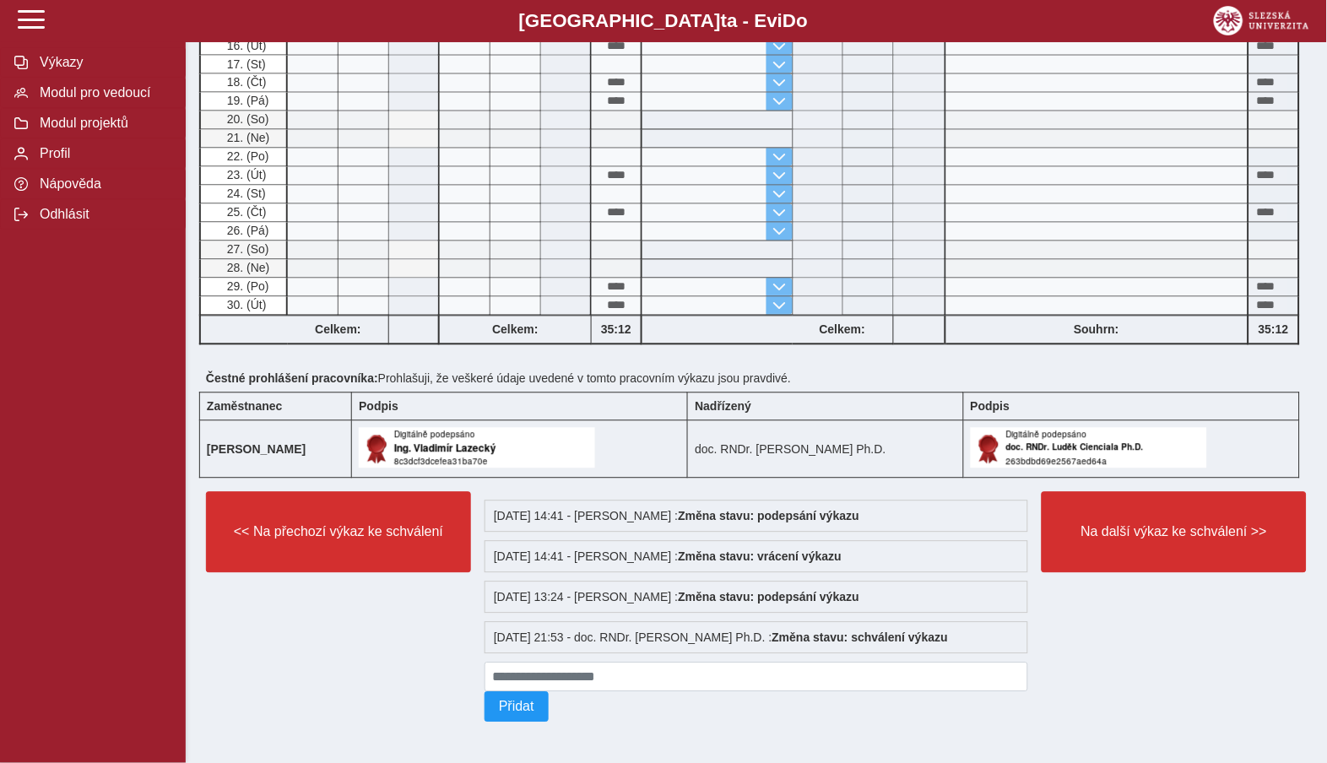
scroll to position [656, 0]
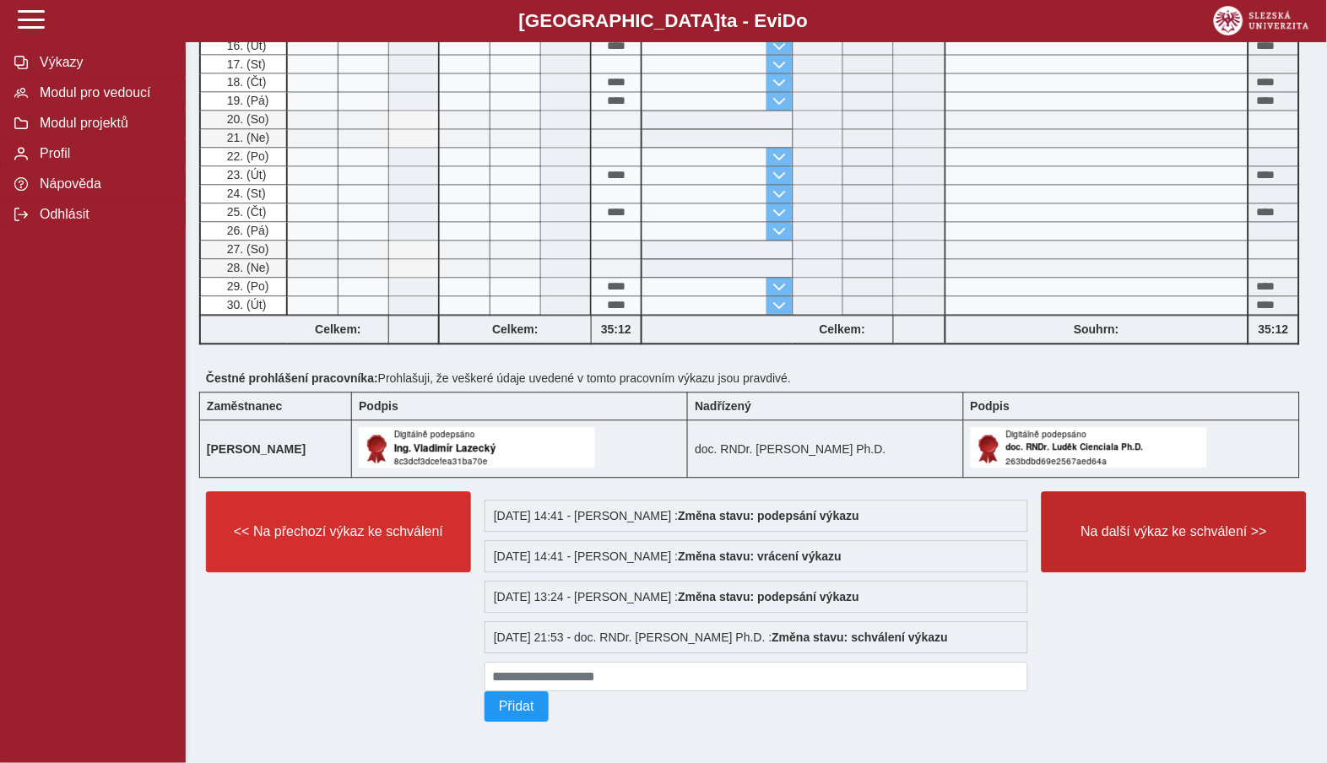
click at [1103, 526] on span "Na další výkaz ke schválení >>" at bounding box center [1174, 532] width 236 height 15
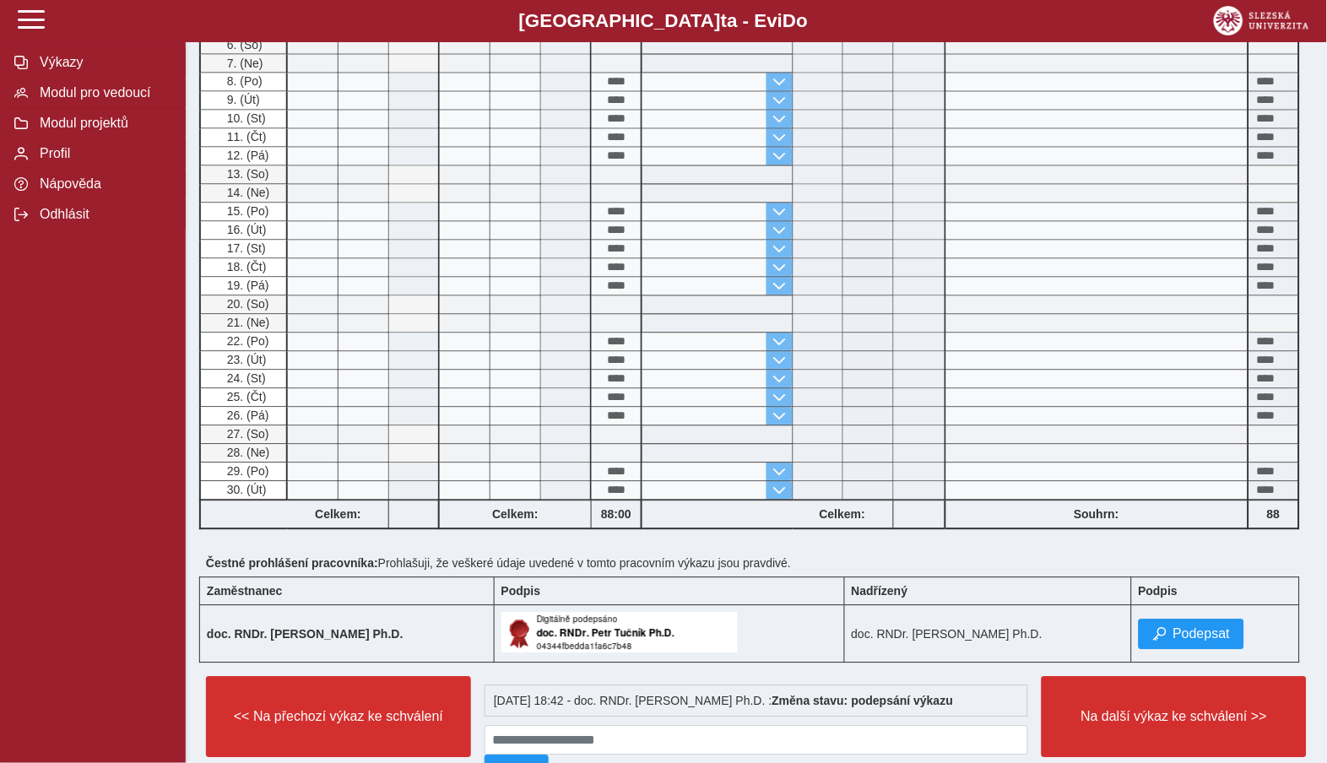
scroll to position [633, 0]
click at [1185, 642] on span "Podepsat" at bounding box center [1201, 633] width 57 height 15
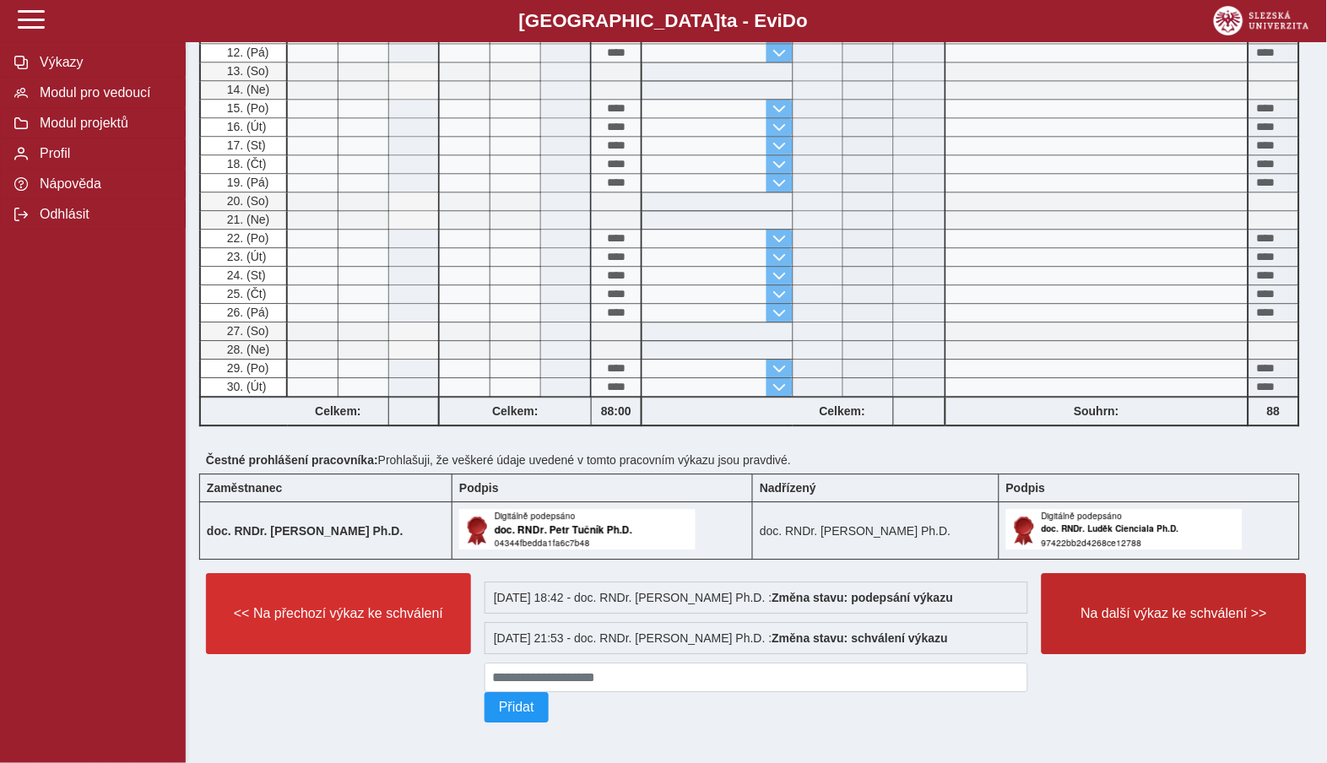
scroll to position [761, 0]
click at [1123, 606] on span "Na další výkaz ke schválení >>" at bounding box center [1174, 613] width 236 height 15
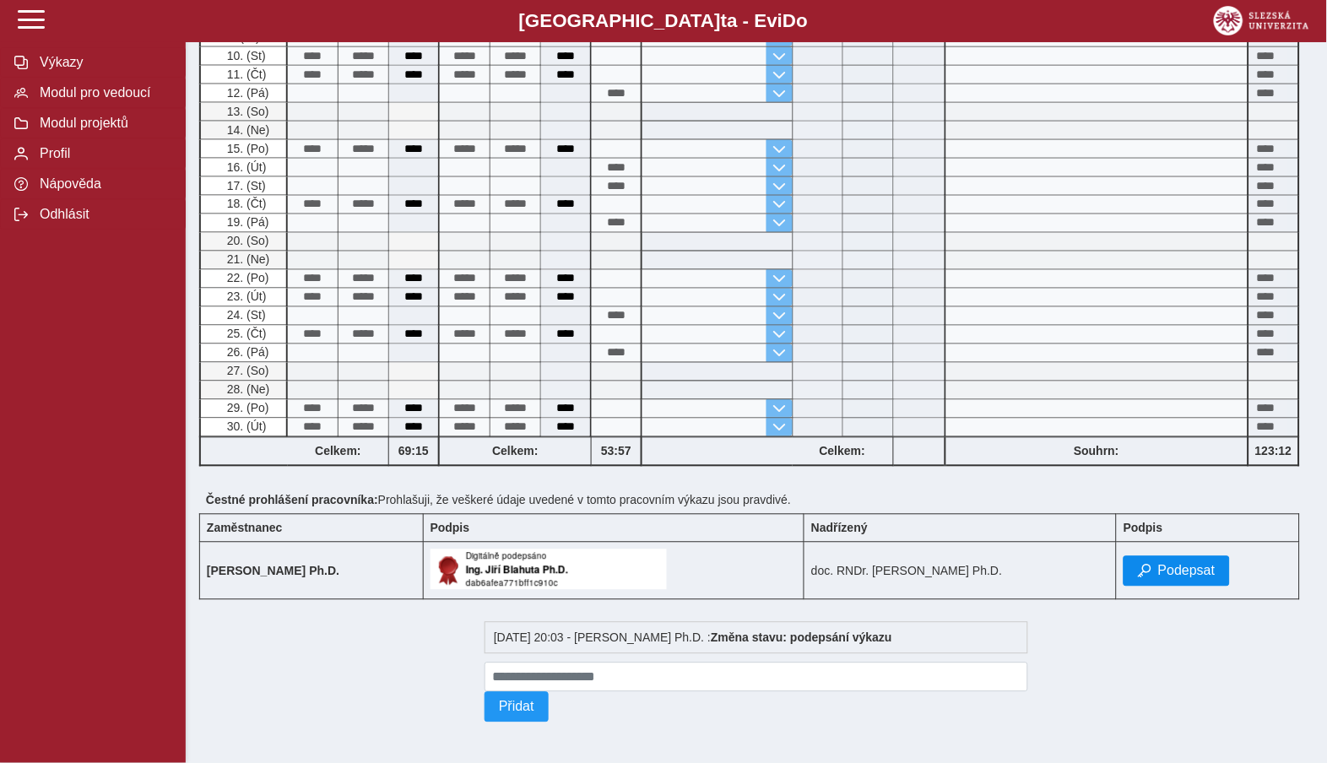
scroll to position [530, 0]
click at [1168, 571] on span "Podepsat" at bounding box center [1186, 571] width 57 height 15
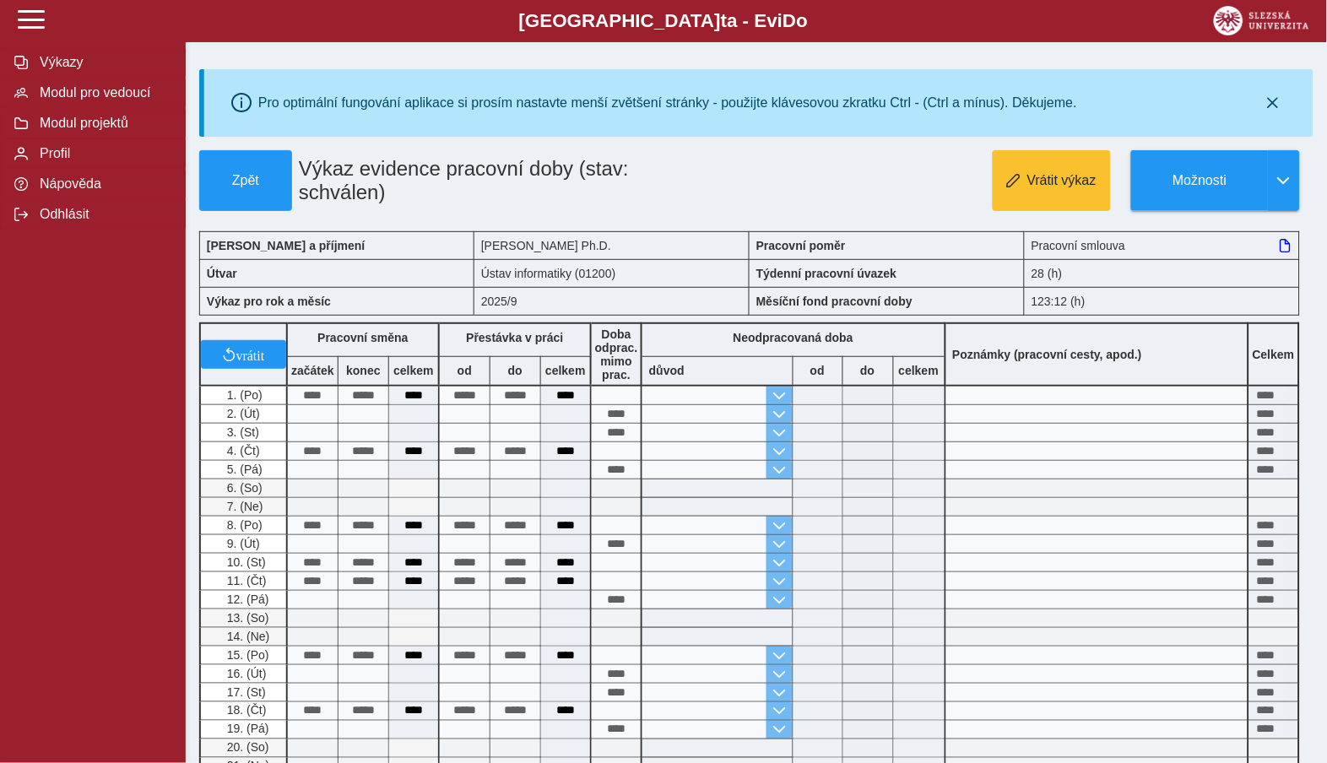
scroll to position [0, 0]
click at [145, 95] on span "Modul pro vedoucí" at bounding box center [103, 92] width 137 height 15
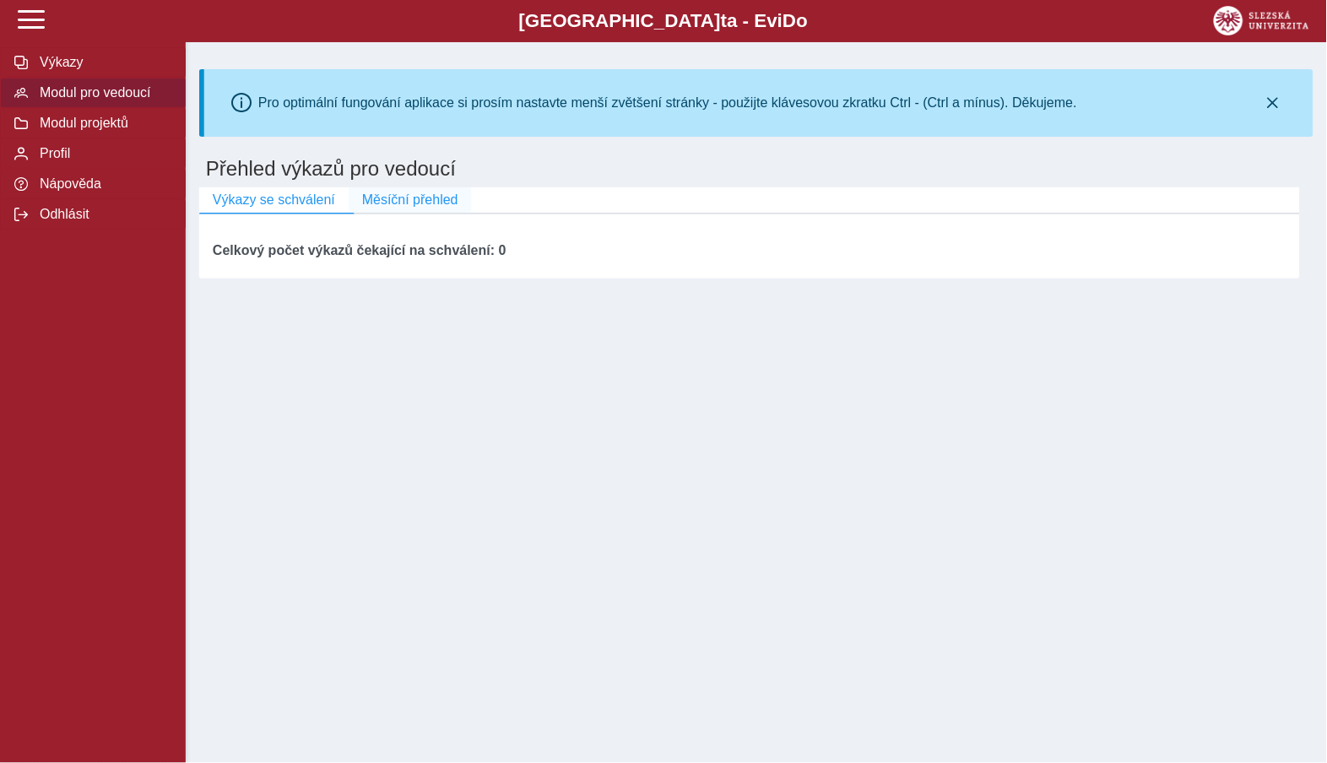
click at [445, 201] on span "Měsíční přehled" at bounding box center [410, 199] width 96 height 15
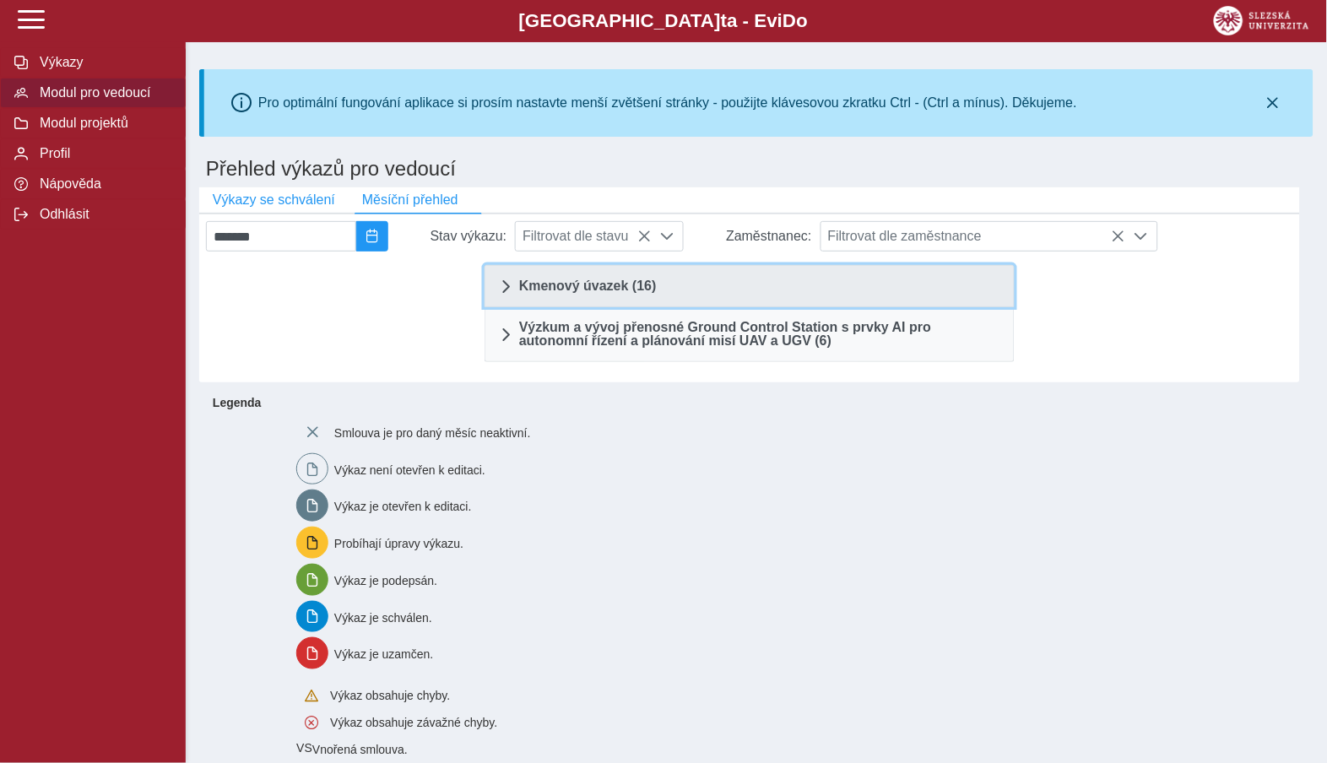
click at [624, 291] on span "Kmenový úvazek (16)" at bounding box center [588, 286] width 138 height 14
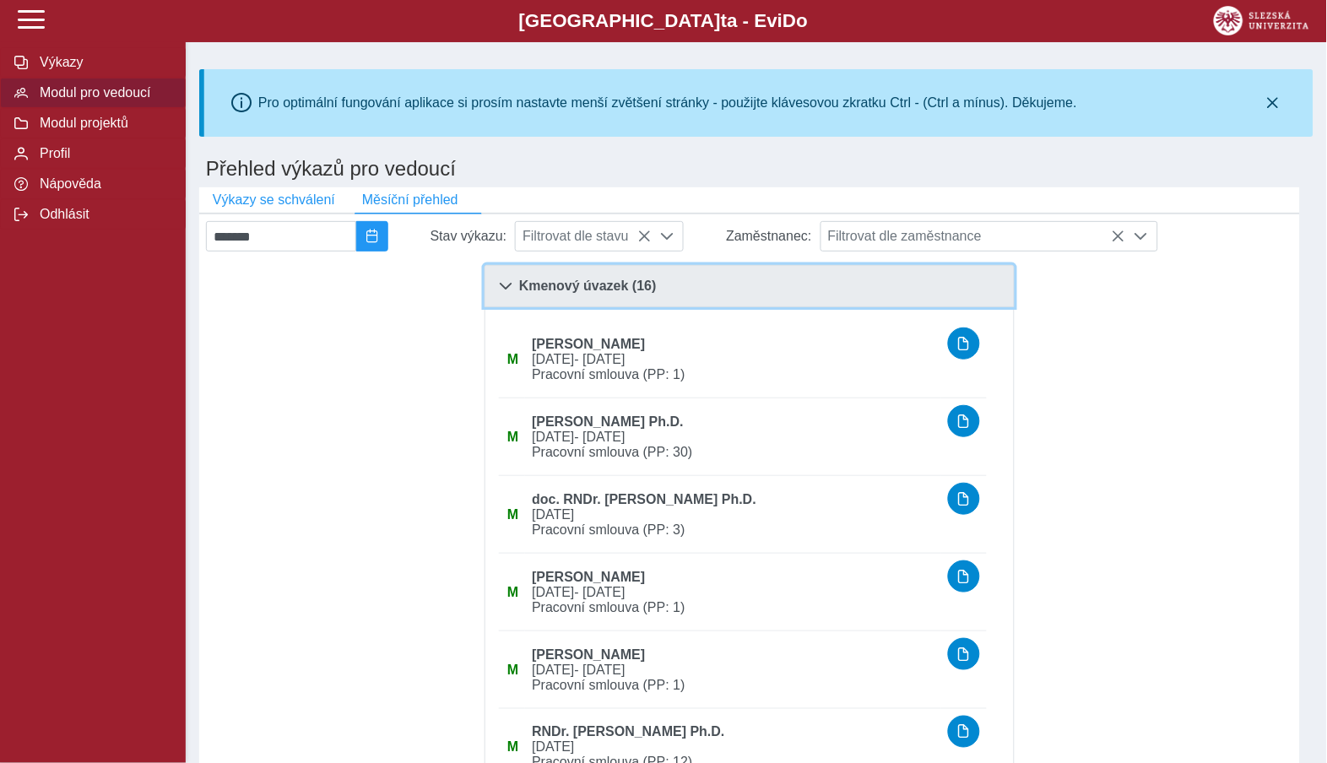
click at [506, 278] on link "Kmenový úvazek (16)" at bounding box center [750, 286] width 530 height 42
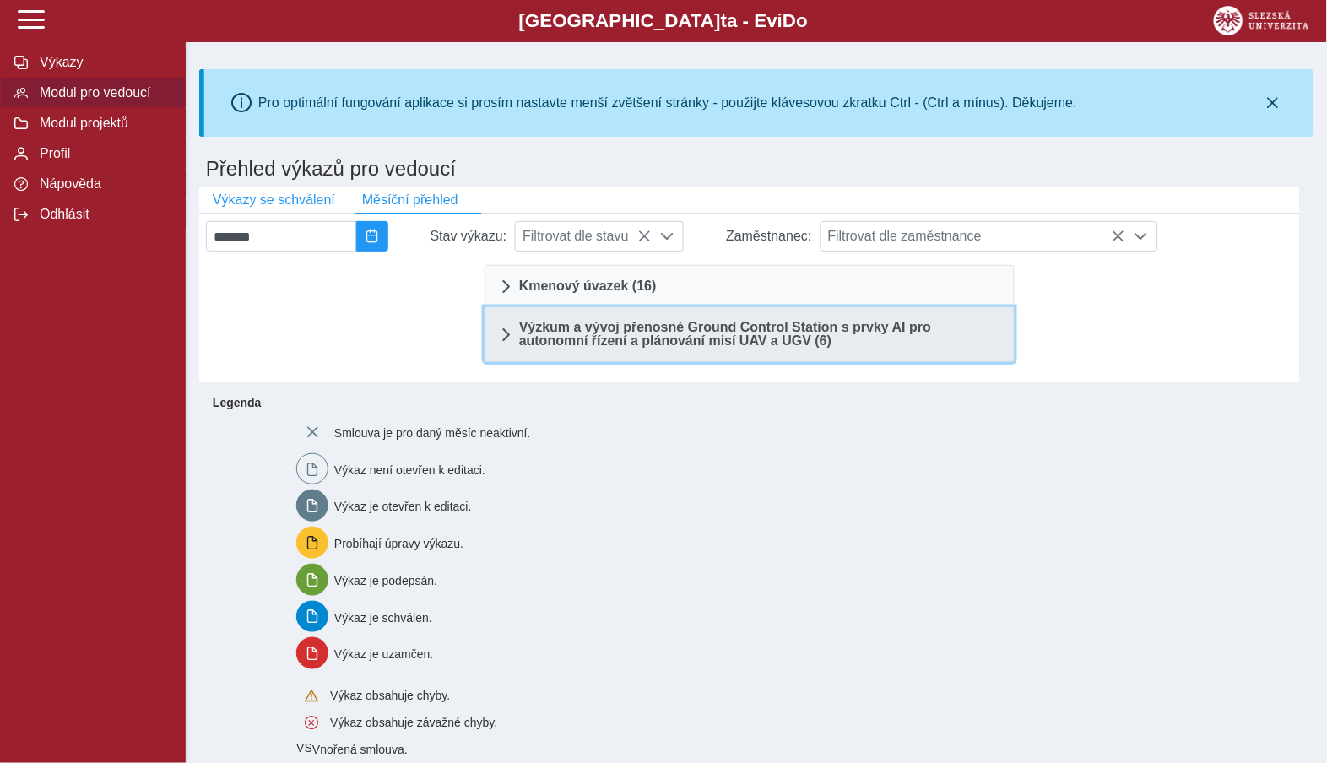
click at [566, 348] on span "Výzkum a vývoj přenosné Ground Control Station s prvky AI pro autonomní řízení …" at bounding box center [759, 334] width 481 height 27
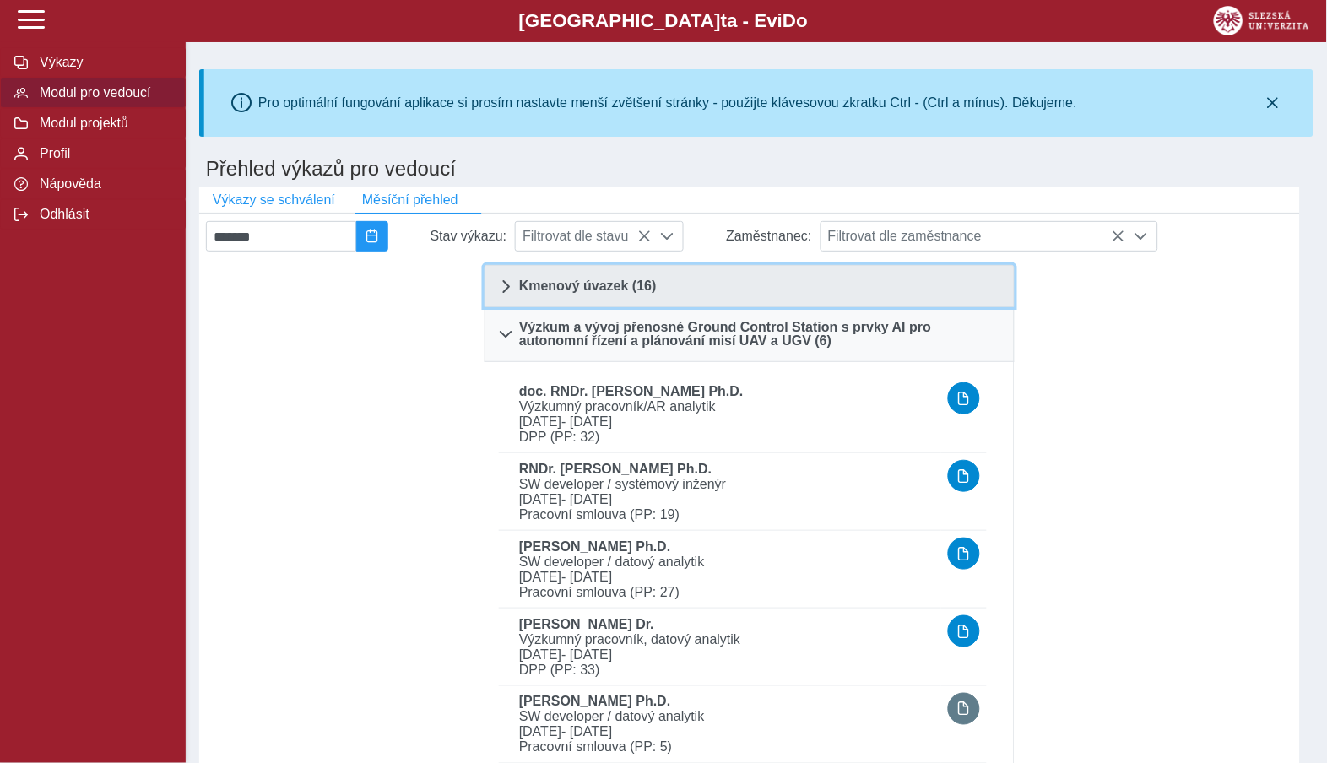
click at [532, 284] on span "Kmenový úvazek (16)" at bounding box center [588, 286] width 138 height 14
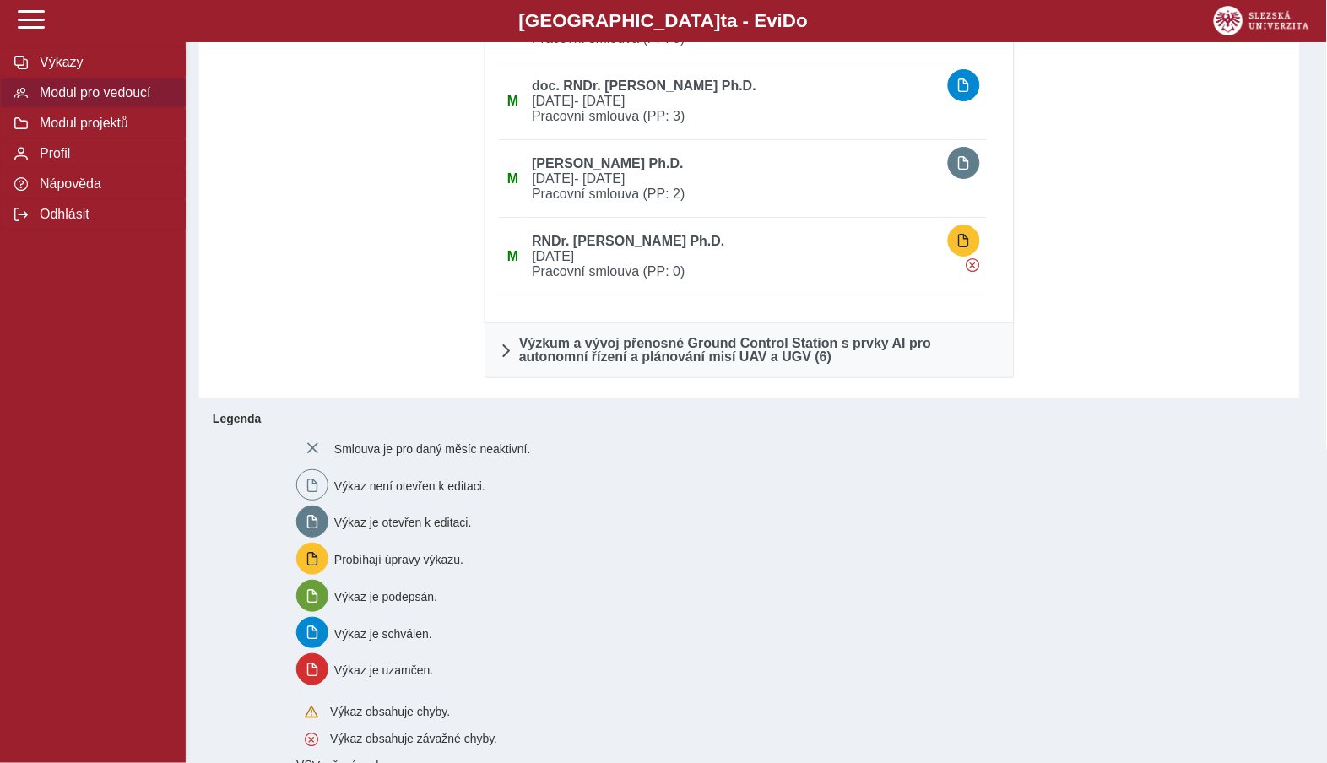
scroll to position [1268, 0]
